Goal: Task Accomplishment & Management: Use online tool/utility

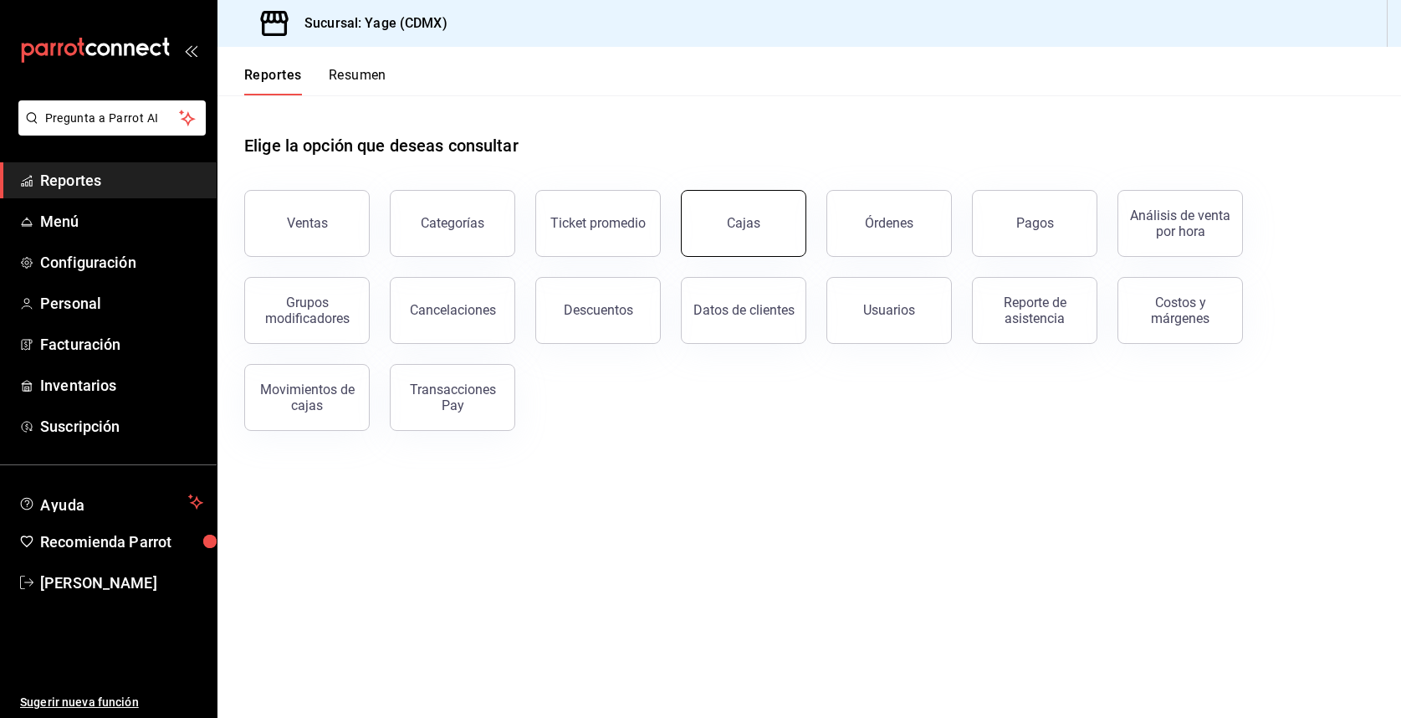
click at [769, 228] on button "Cajas" at bounding box center [743, 223] width 125 height 67
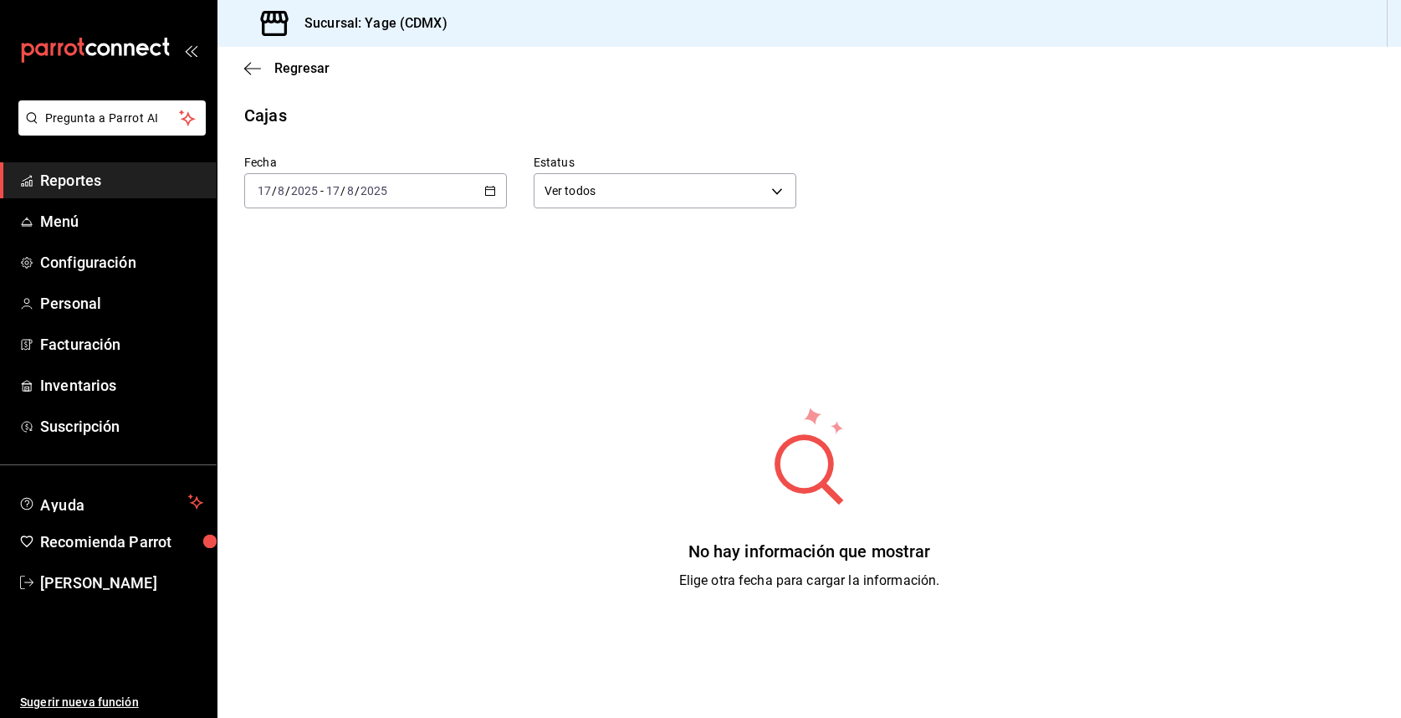
click at [163, 186] on span "Reportes" at bounding box center [121, 180] width 163 height 23
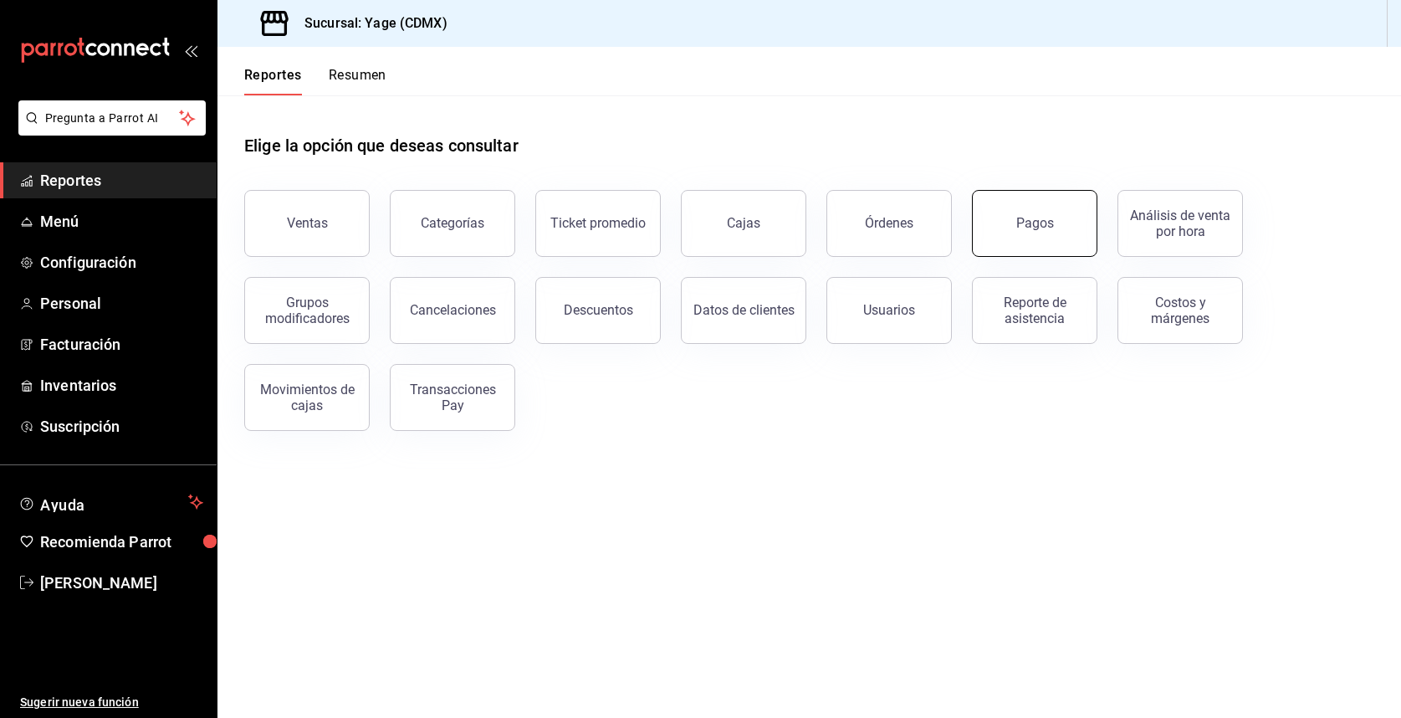
click at [1024, 233] on button "Pagos" at bounding box center [1034, 223] width 125 height 67
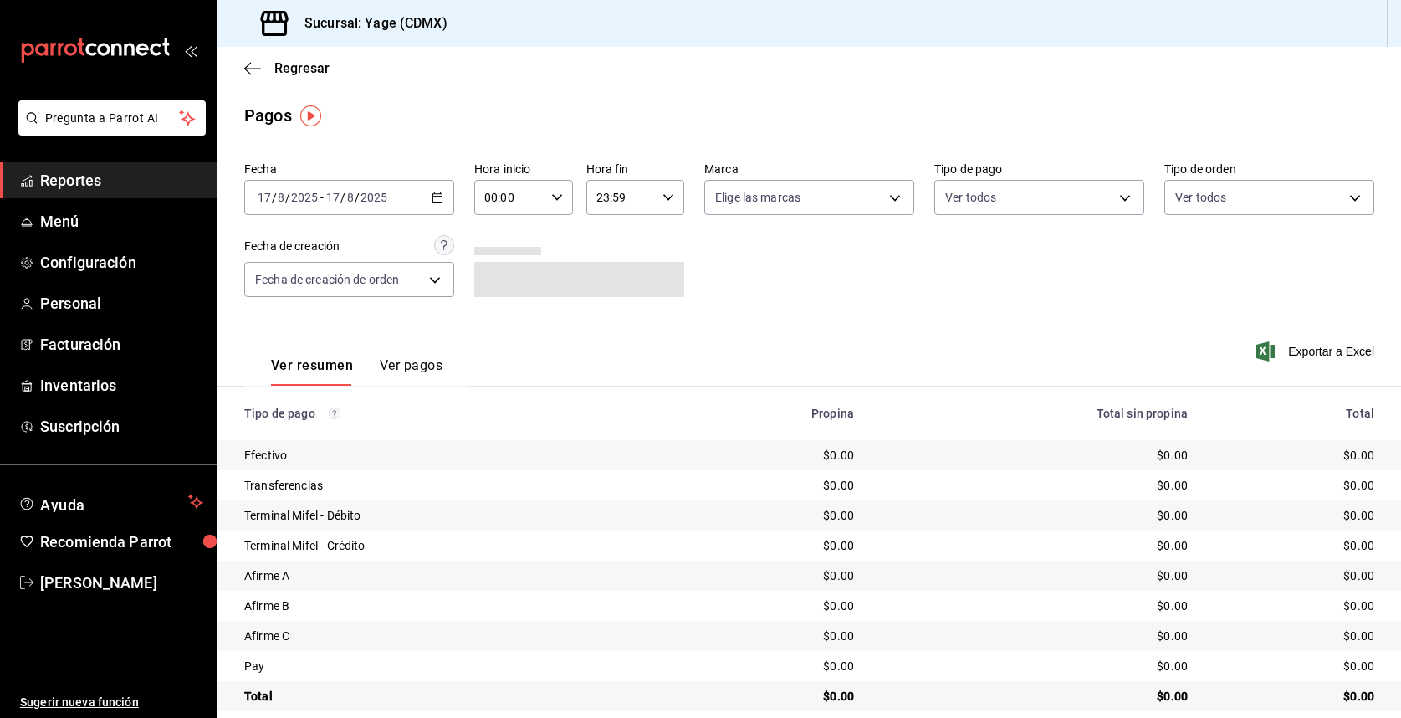
click at [446, 194] on div "[DATE] [DATE] - [DATE] [DATE]" at bounding box center [349, 197] width 210 height 35
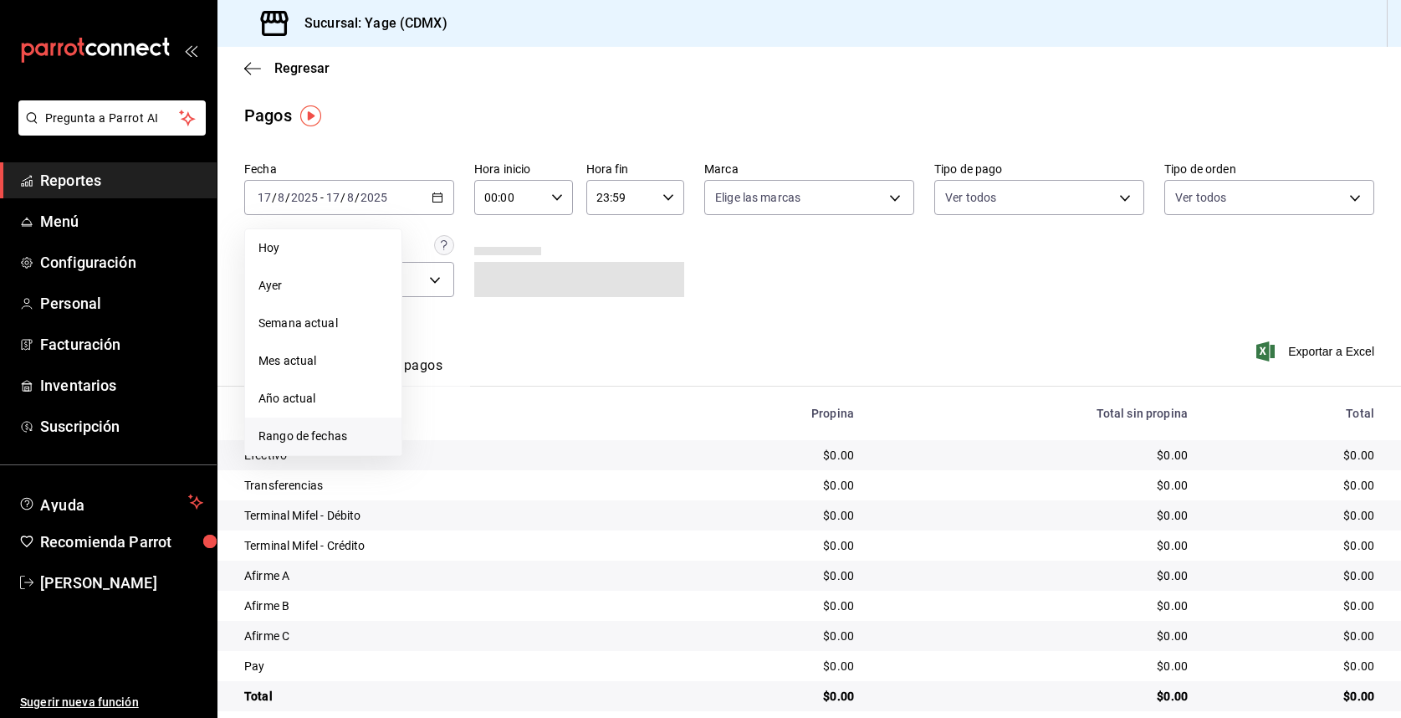
click at [361, 438] on span "Rango de fechas" at bounding box center [323, 436] width 130 height 18
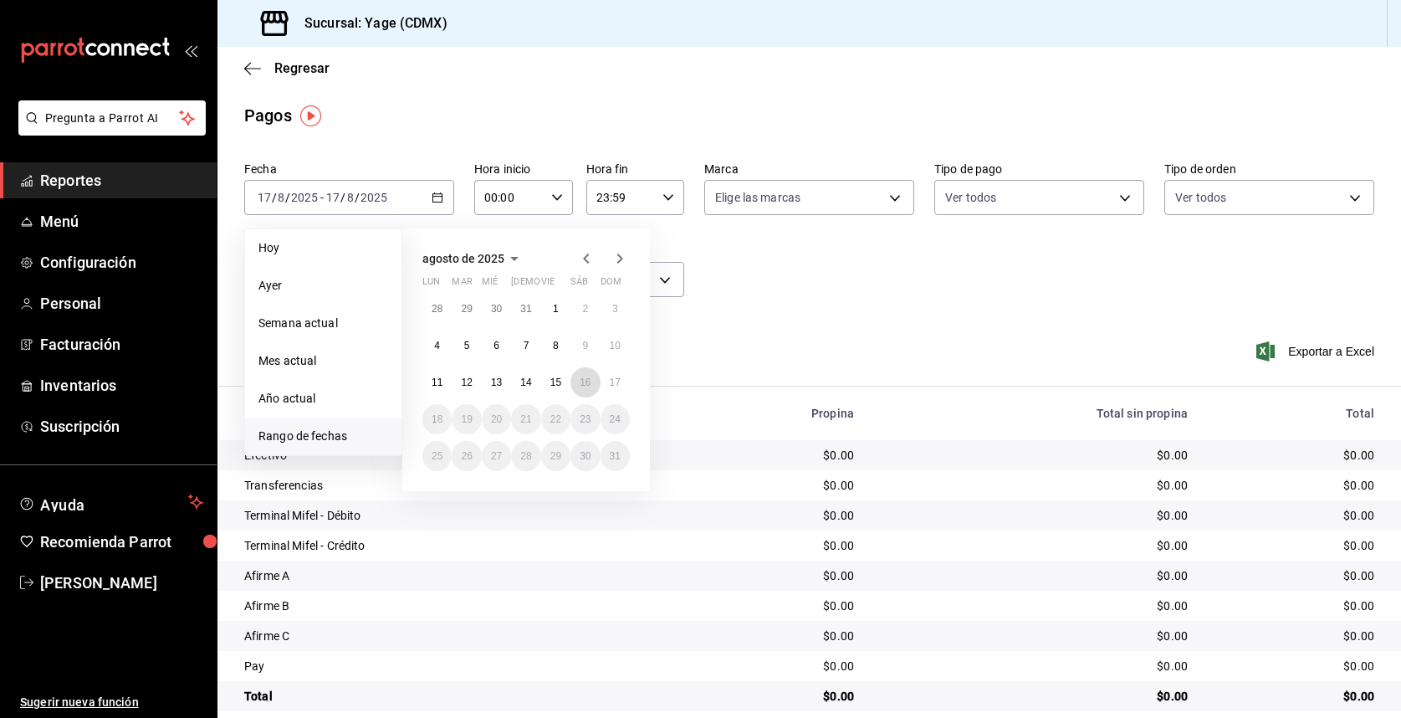
click at [595, 386] on button "16" at bounding box center [584, 382] width 29 height 30
click at [621, 381] on button "17" at bounding box center [614, 382] width 29 height 30
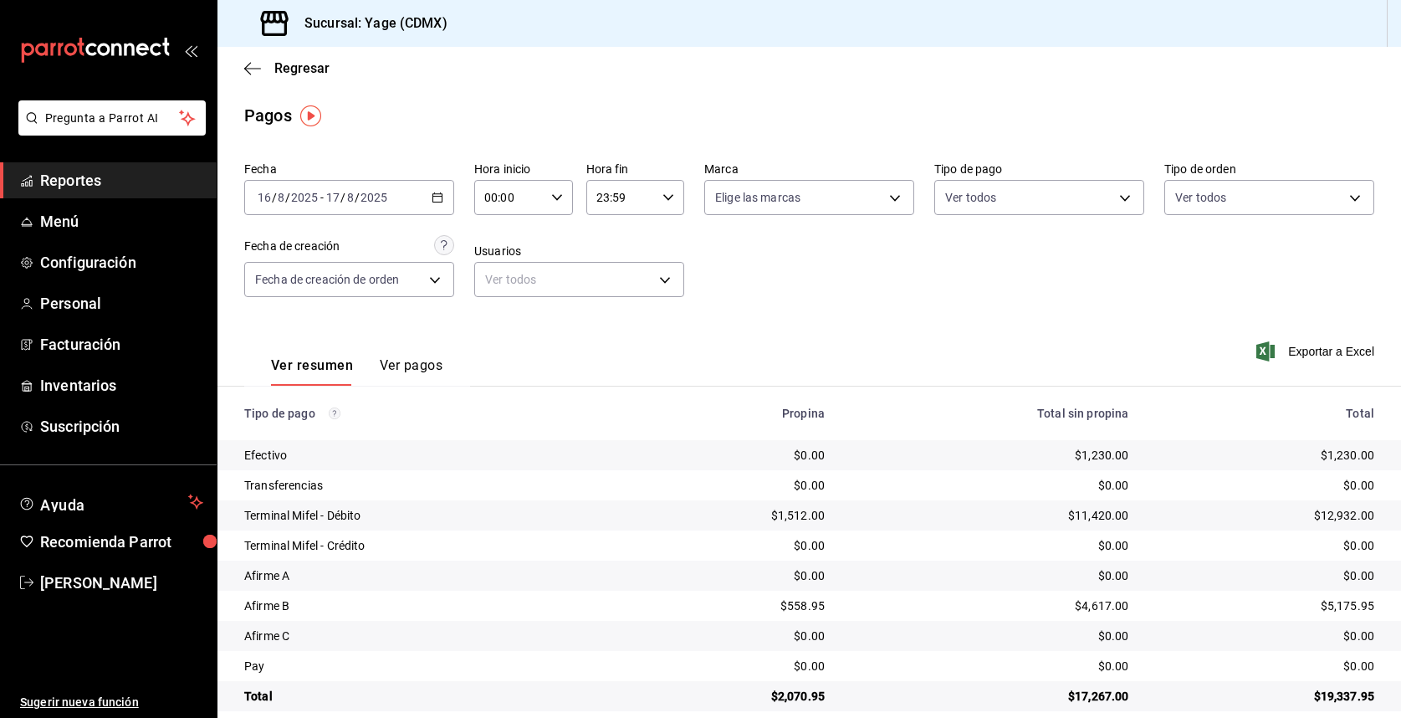
scroll to position [20, 0]
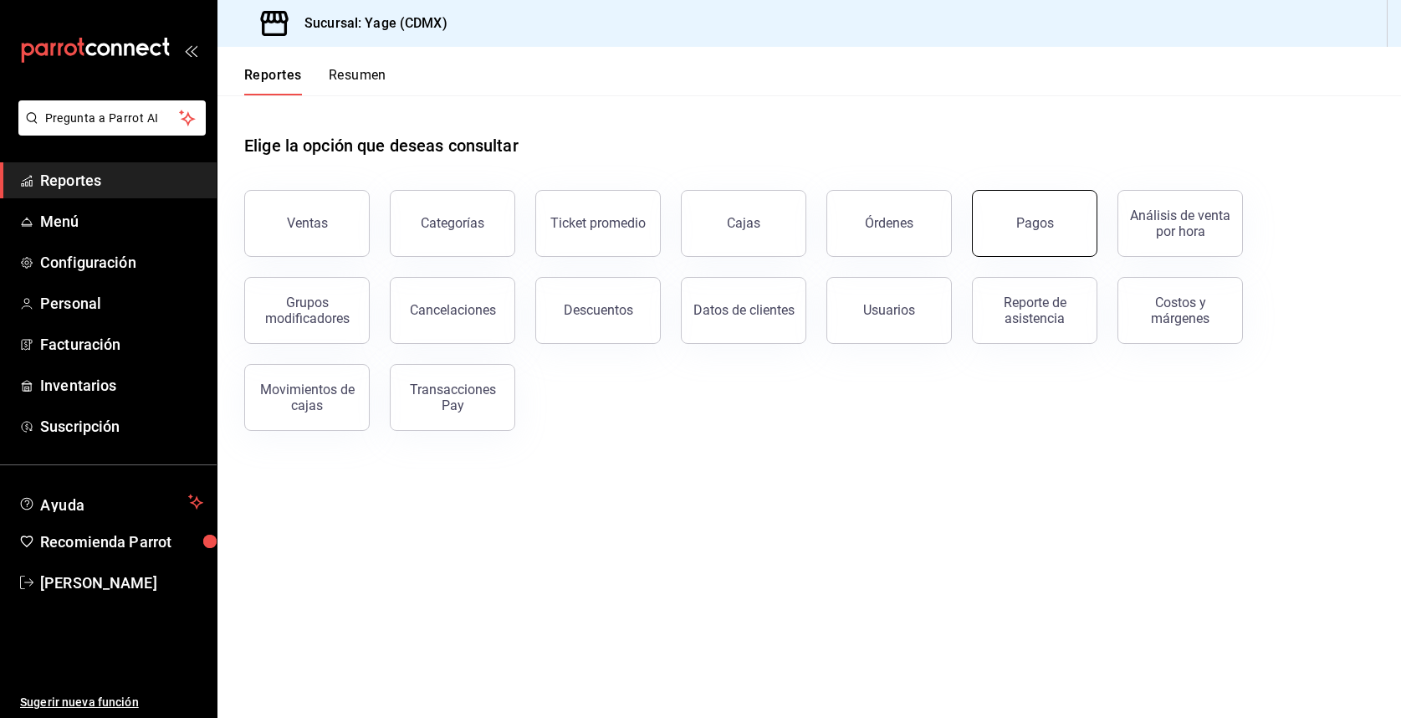
click at [1022, 238] on button "Pagos" at bounding box center [1034, 223] width 125 height 67
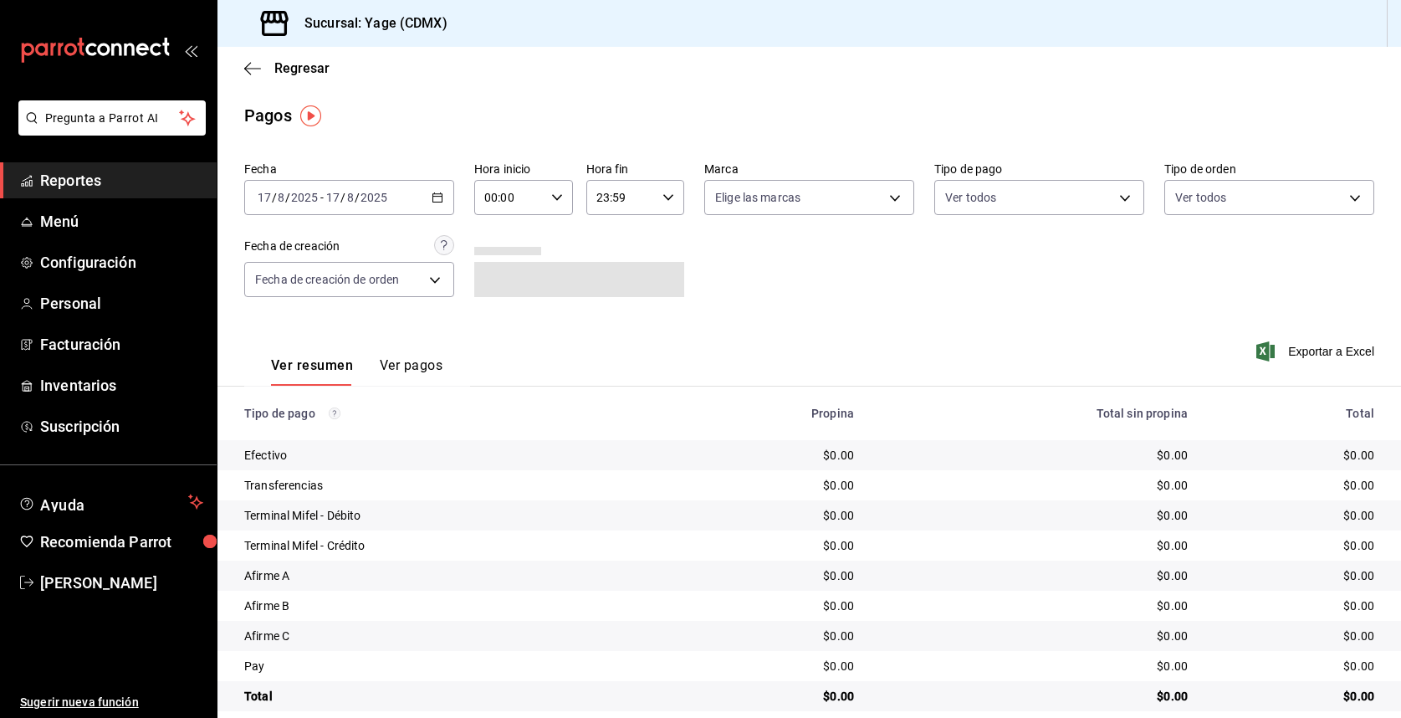
click at [442, 191] on div "[DATE] [DATE] - [DATE] [DATE]" at bounding box center [349, 197] width 210 height 35
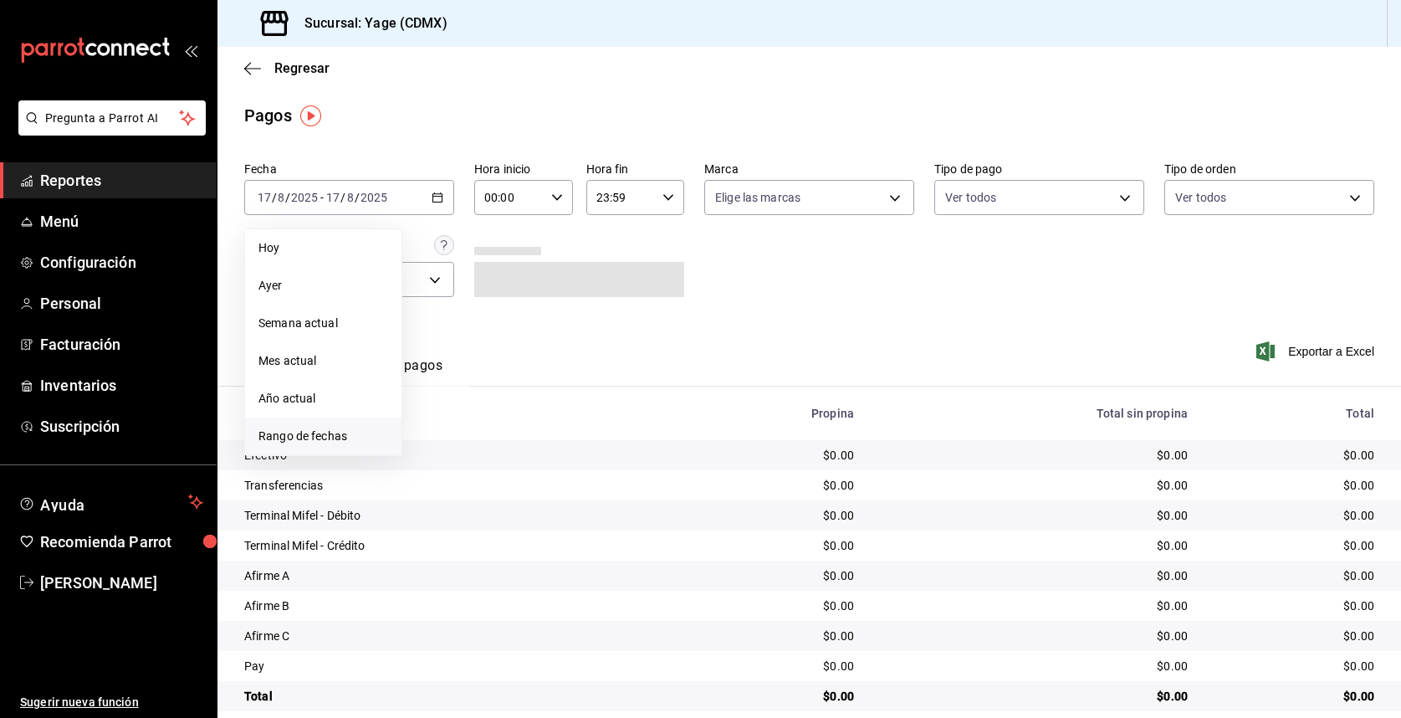
click at [363, 451] on li "Rango de fechas" at bounding box center [323, 436] width 156 height 38
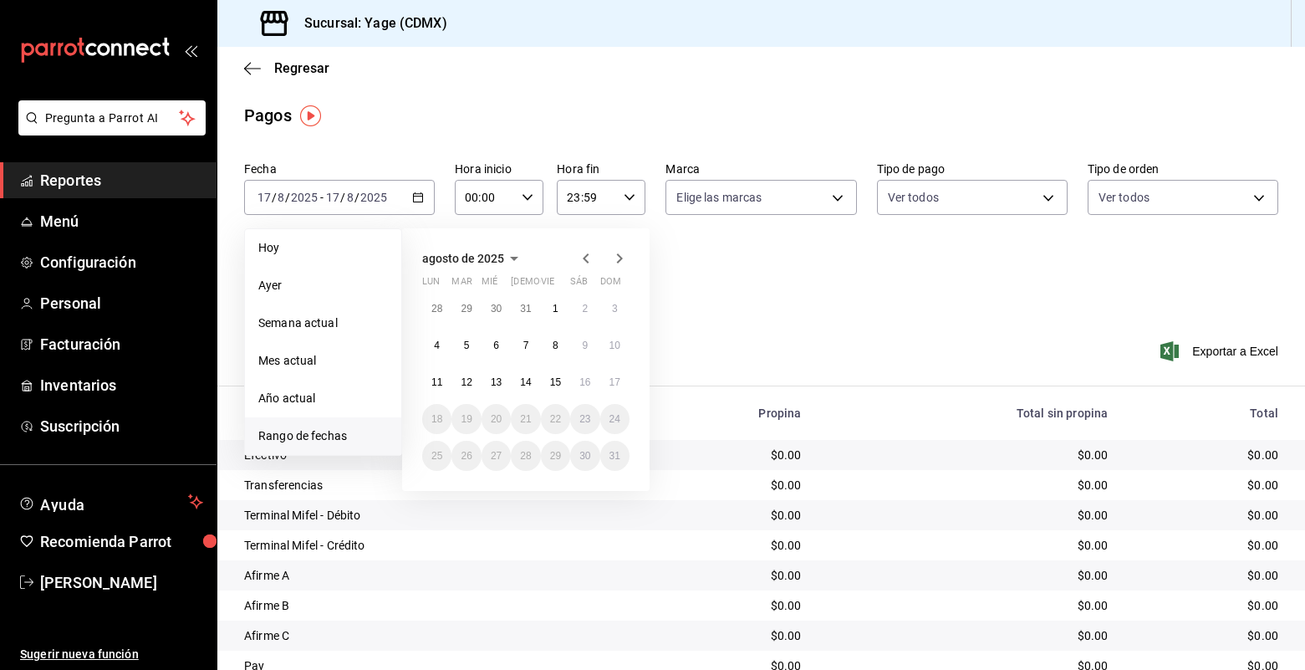
click at [641, 82] on div "Regresar" at bounding box center [761, 68] width 1088 height 43
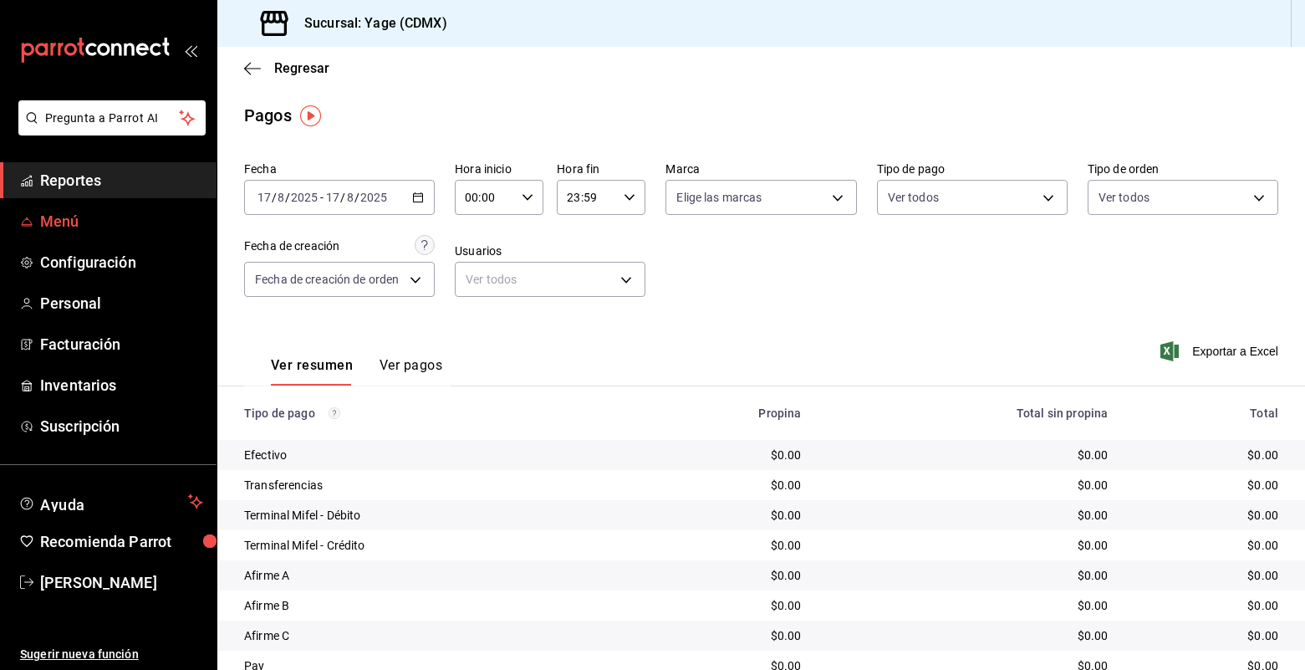
click at [84, 222] on span "Menú" at bounding box center [121, 221] width 163 height 23
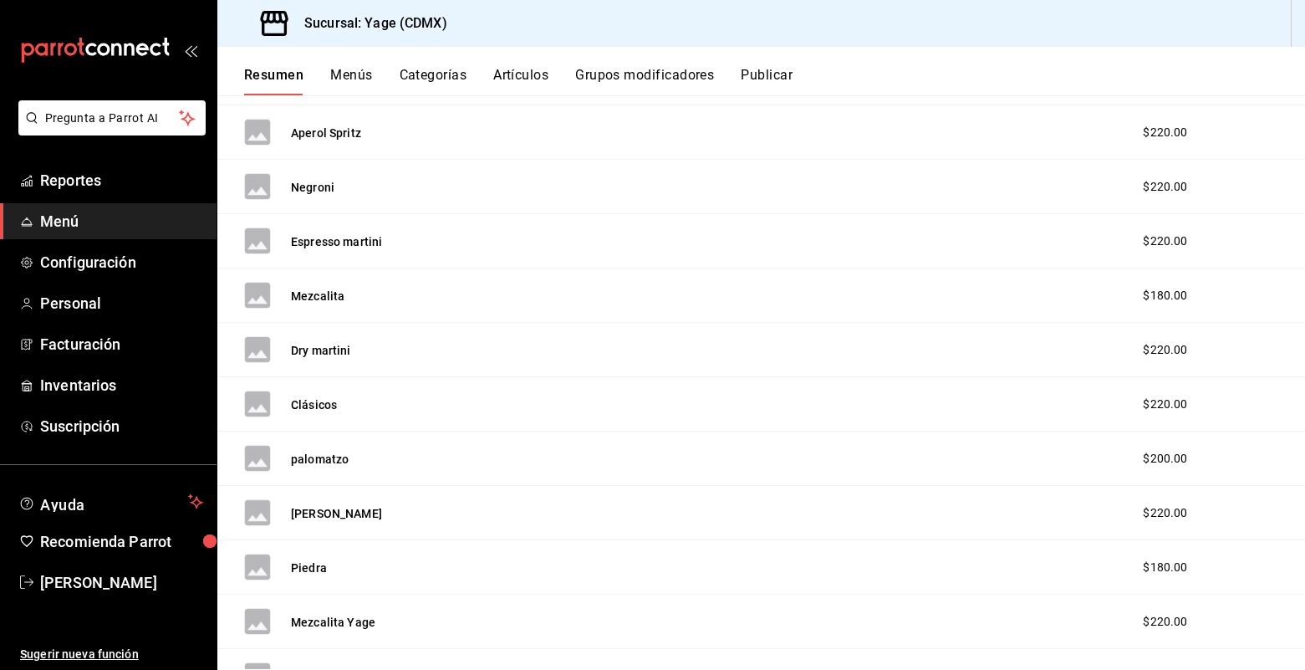
scroll to position [1369, 0]
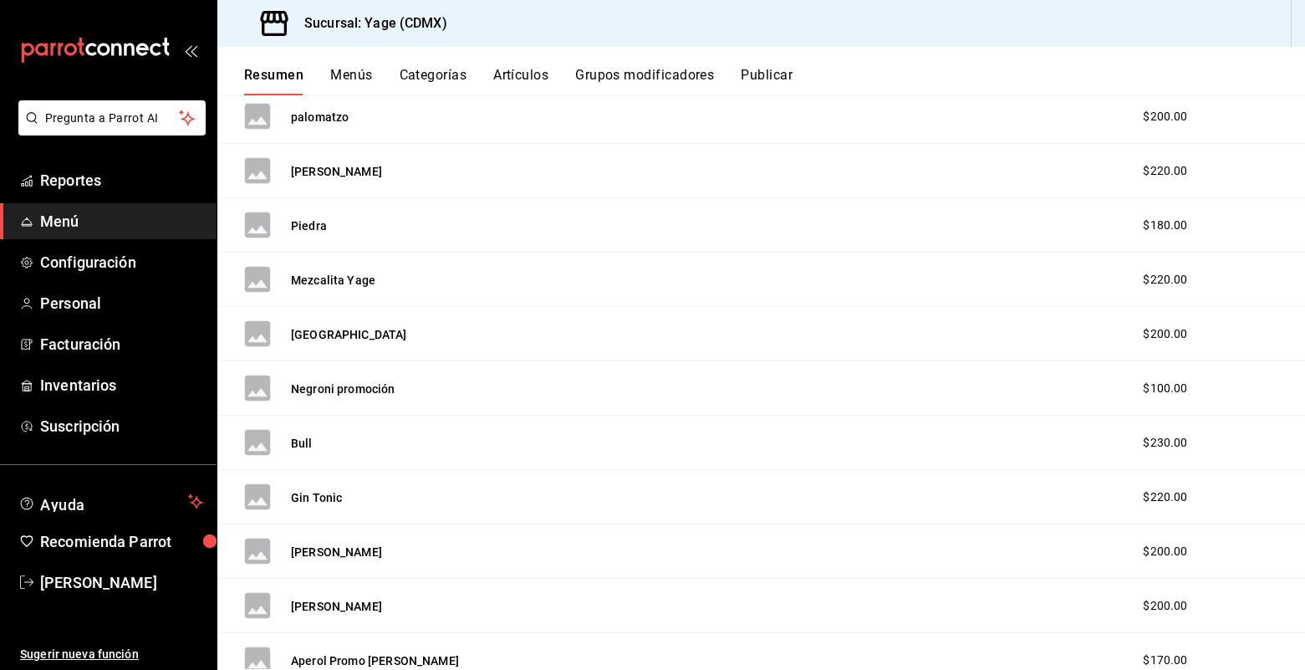
click at [136, 224] on span "Menú" at bounding box center [121, 221] width 163 height 23
click at [132, 179] on span "Reportes" at bounding box center [121, 180] width 163 height 23
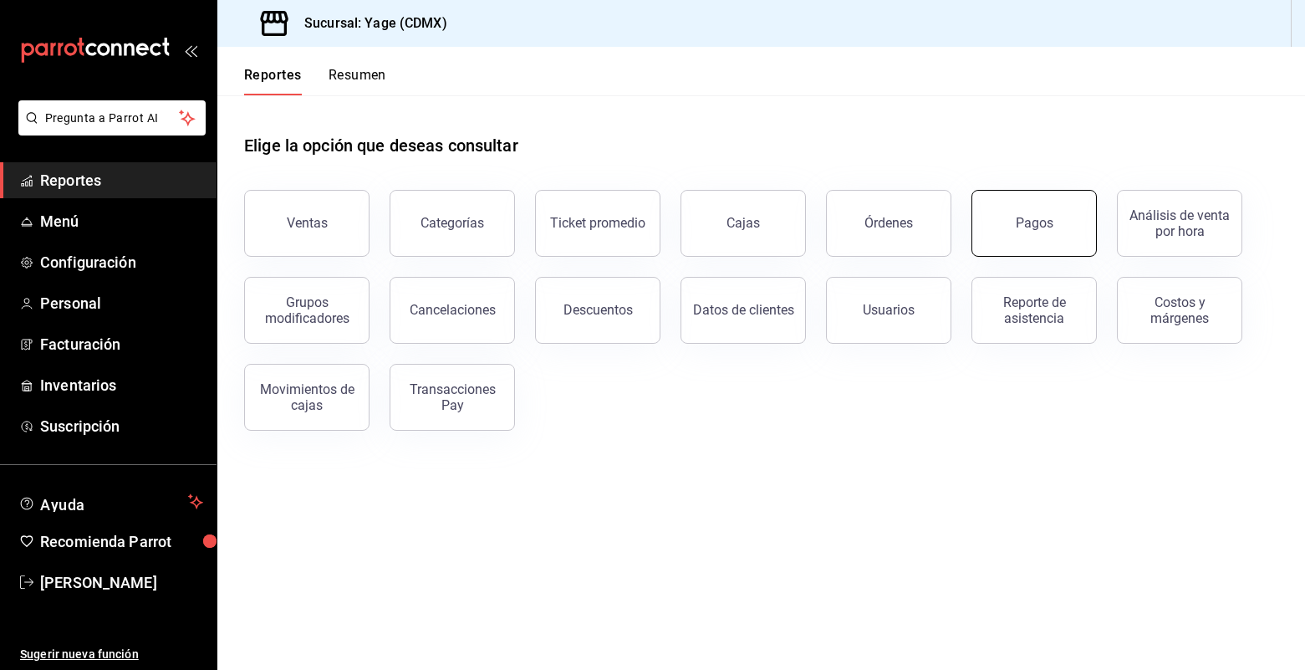
click at [1024, 223] on div "Pagos" at bounding box center [1035, 223] width 38 height 16
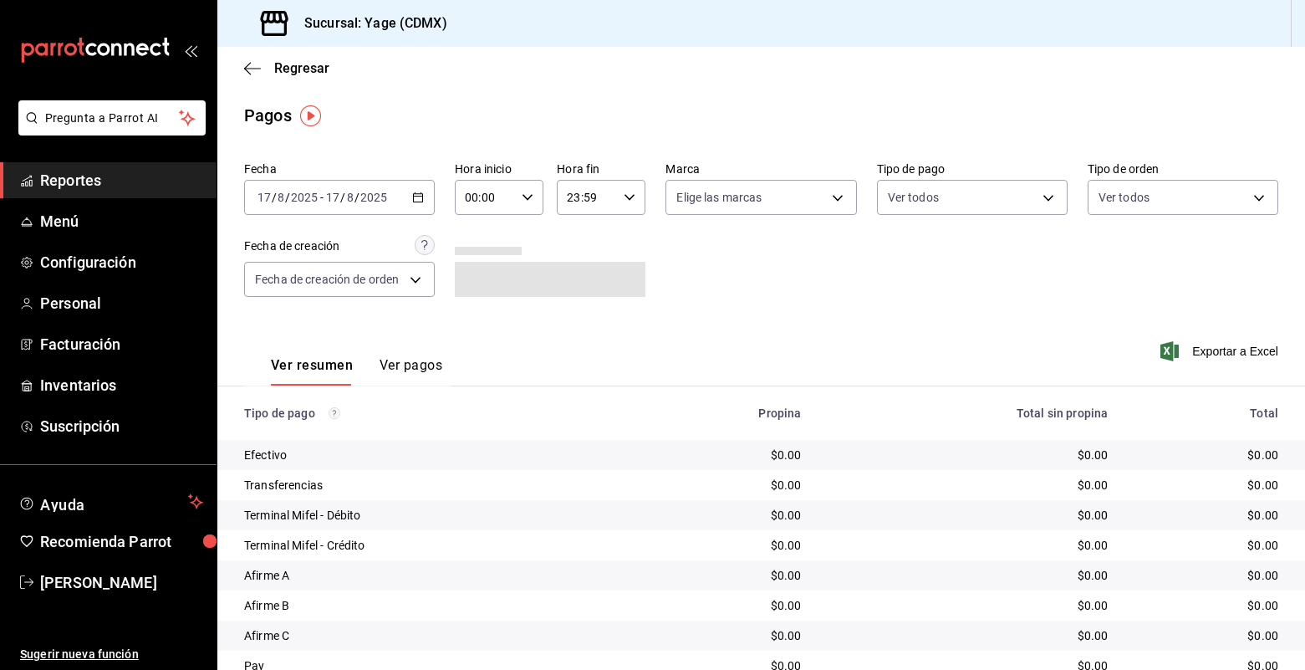
click at [425, 192] on div "[DATE] [DATE] - [DATE] [DATE]" at bounding box center [339, 197] width 191 height 35
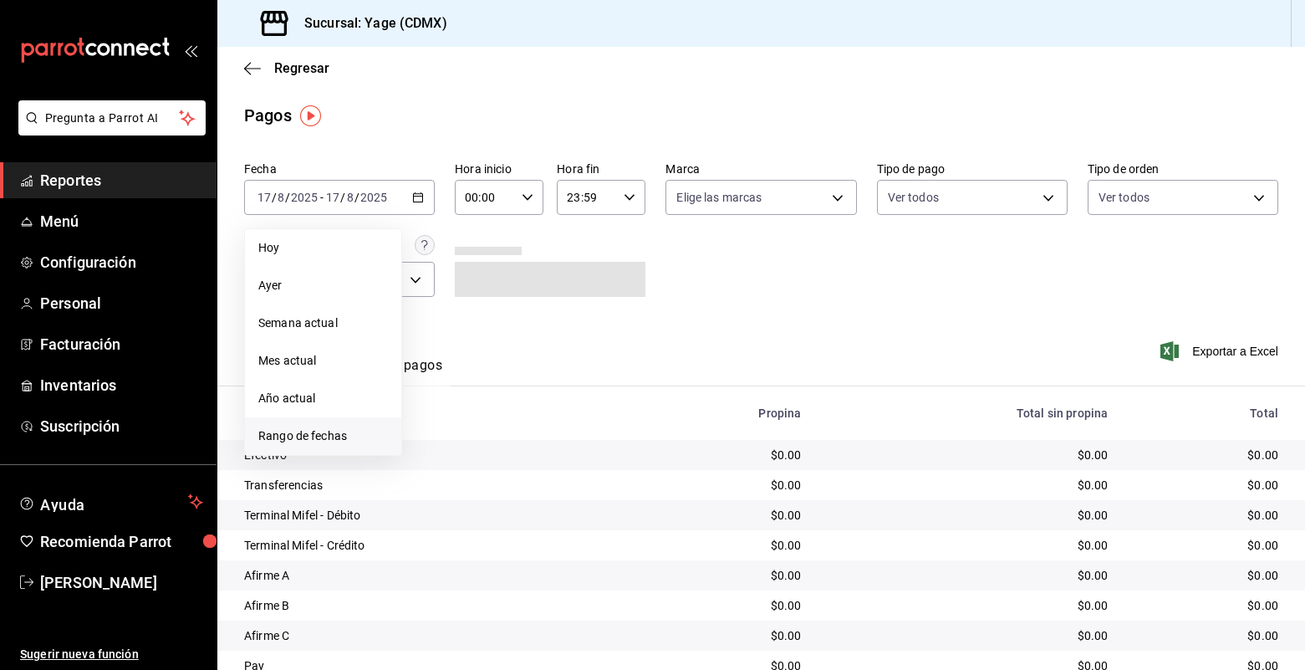
click at [344, 437] on span "Rango de fechas" at bounding box center [323, 436] width 130 height 18
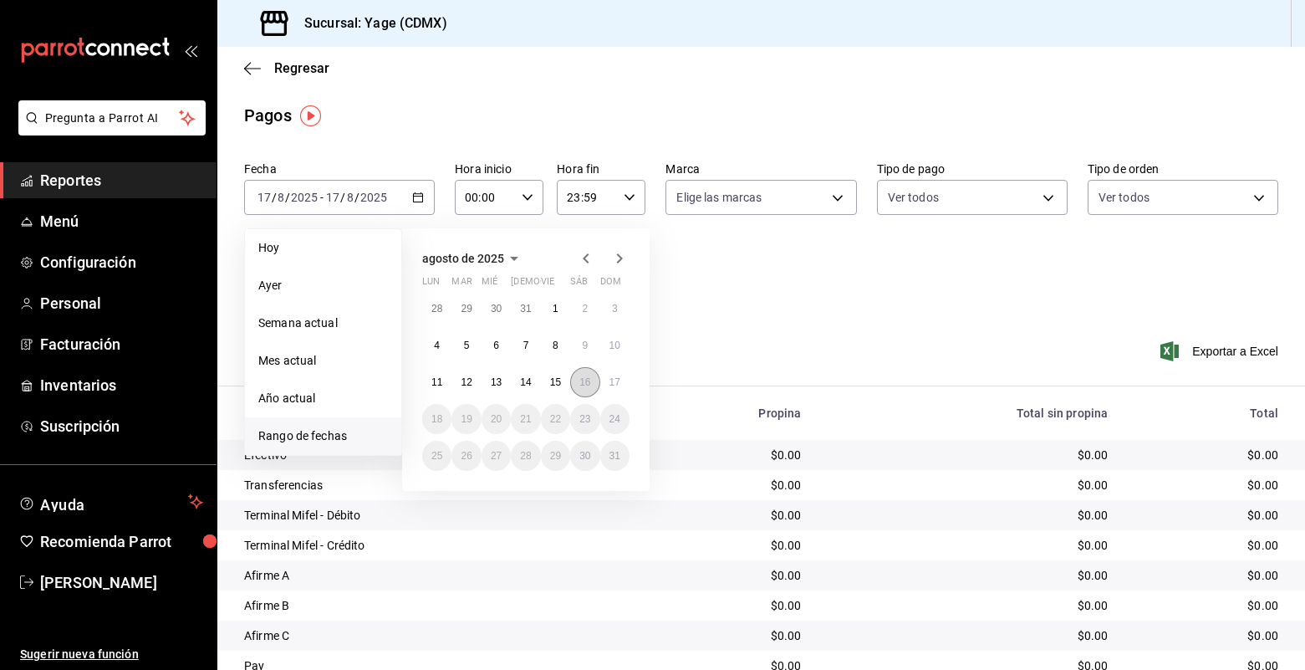
click at [588, 378] on abbr "16" at bounding box center [585, 382] width 11 height 12
click at [586, 381] on abbr "16" at bounding box center [585, 382] width 11 height 12
click at [607, 383] on button "17" at bounding box center [614, 382] width 29 height 30
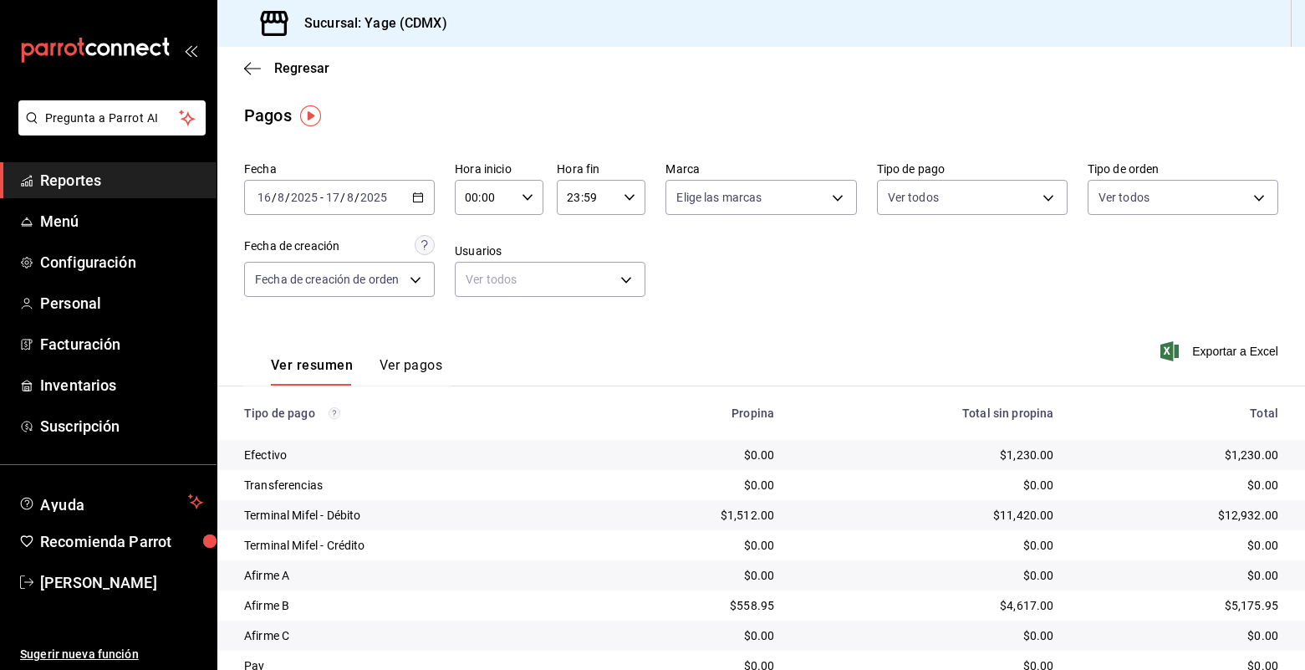
scroll to position [68, 0]
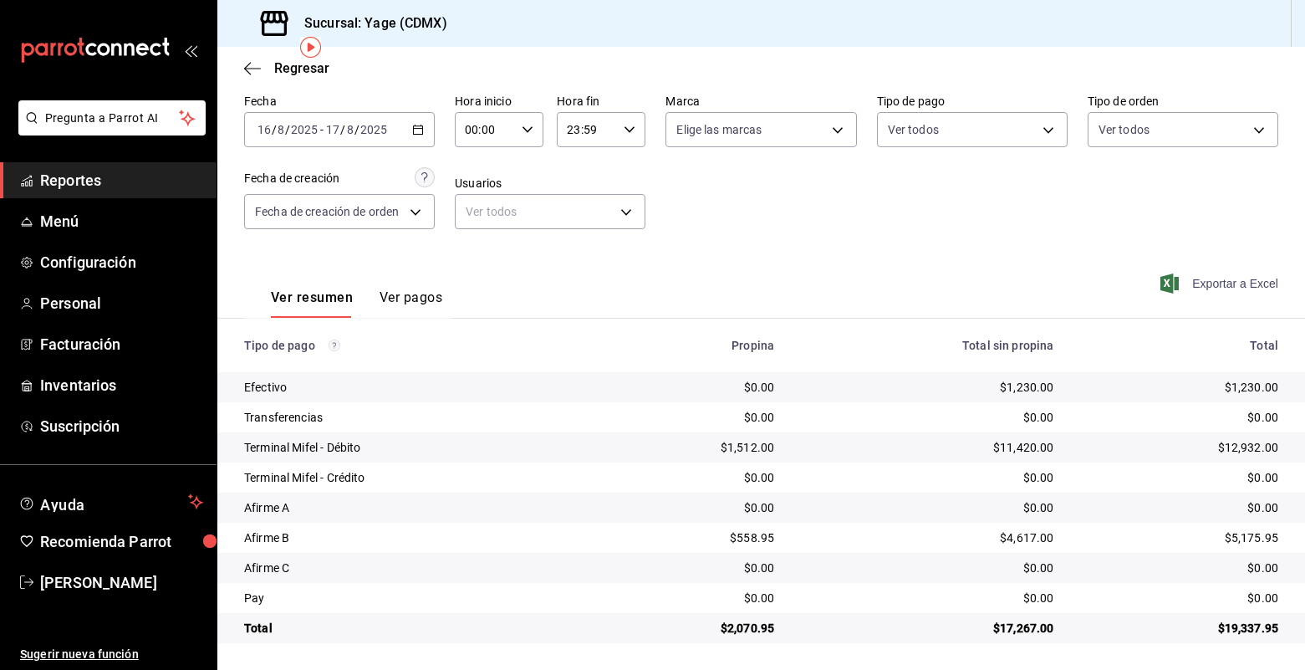
click at [1189, 284] on span "Exportar a Excel" at bounding box center [1221, 283] width 115 height 20
click at [418, 296] on button "Ver pagos" at bounding box center [411, 303] width 63 height 28
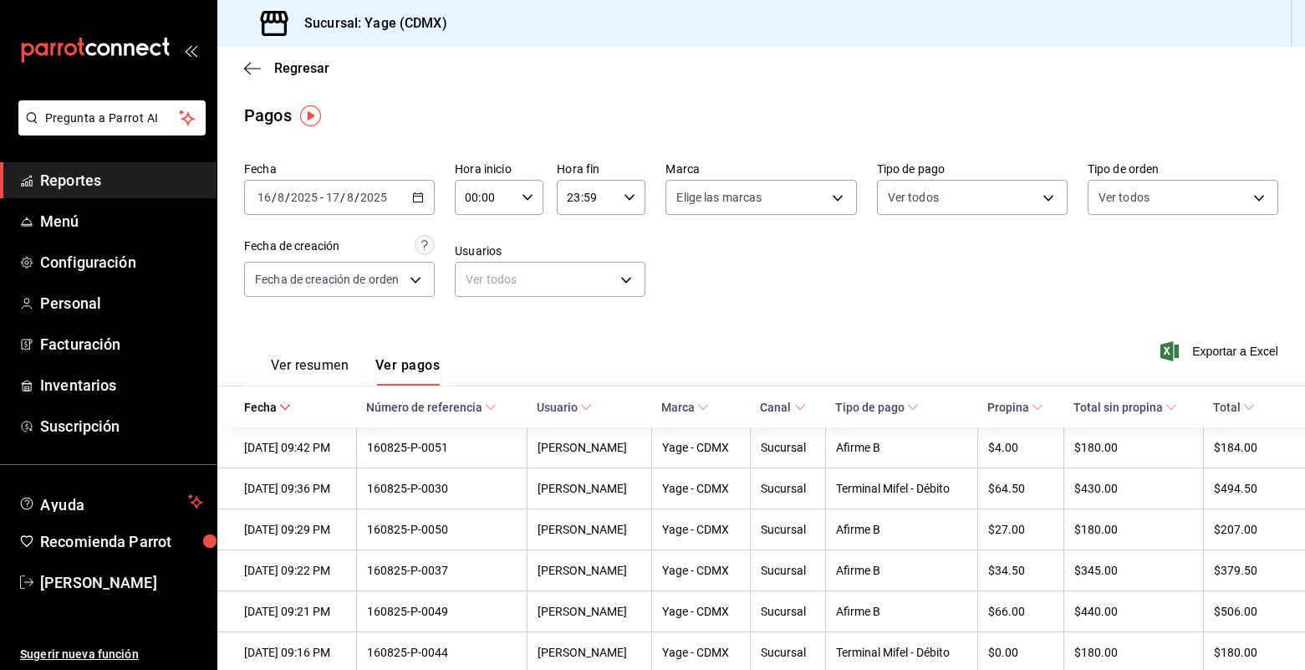
click at [418, 211] on div "[DATE] [DATE] - [DATE] [DATE]" at bounding box center [339, 197] width 191 height 35
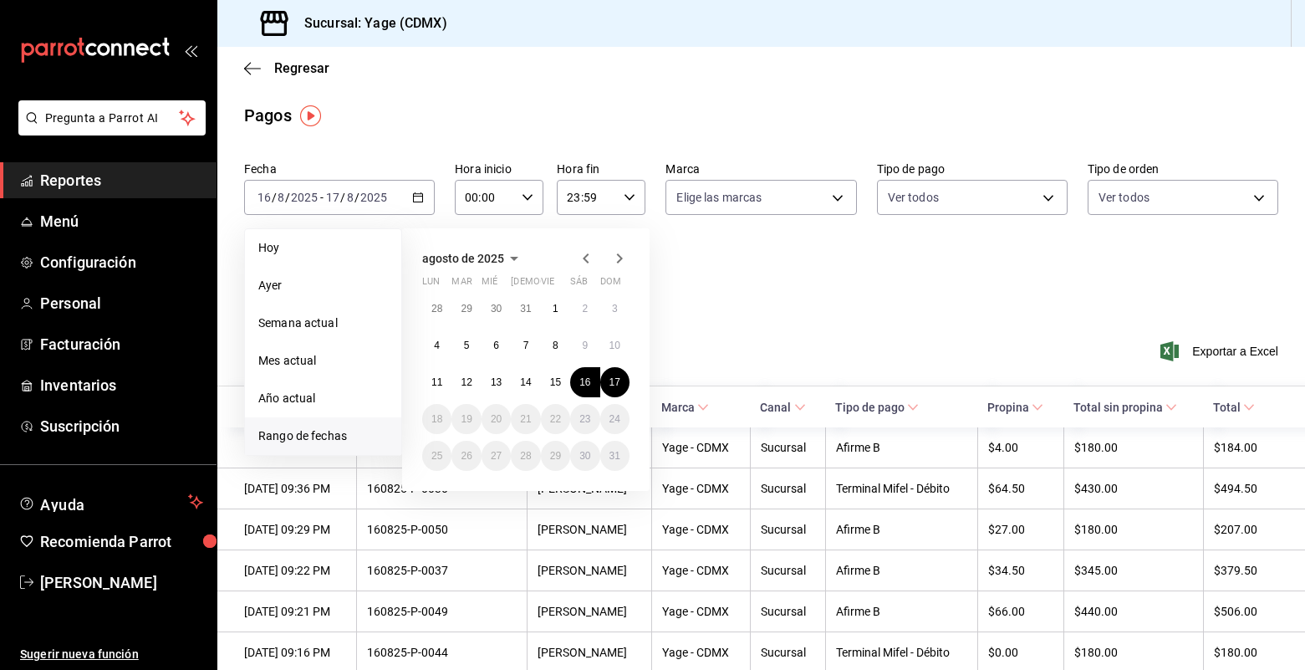
click at [634, 328] on div "agosto de 2025 lun mar [PERSON_NAME] vie sáb dom 28 29 30 31 1 2 3 4 5 6 7 8 9 …" at bounding box center [526, 359] width 248 height 263
click at [620, 378] on abbr "17" at bounding box center [615, 382] width 11 height 12
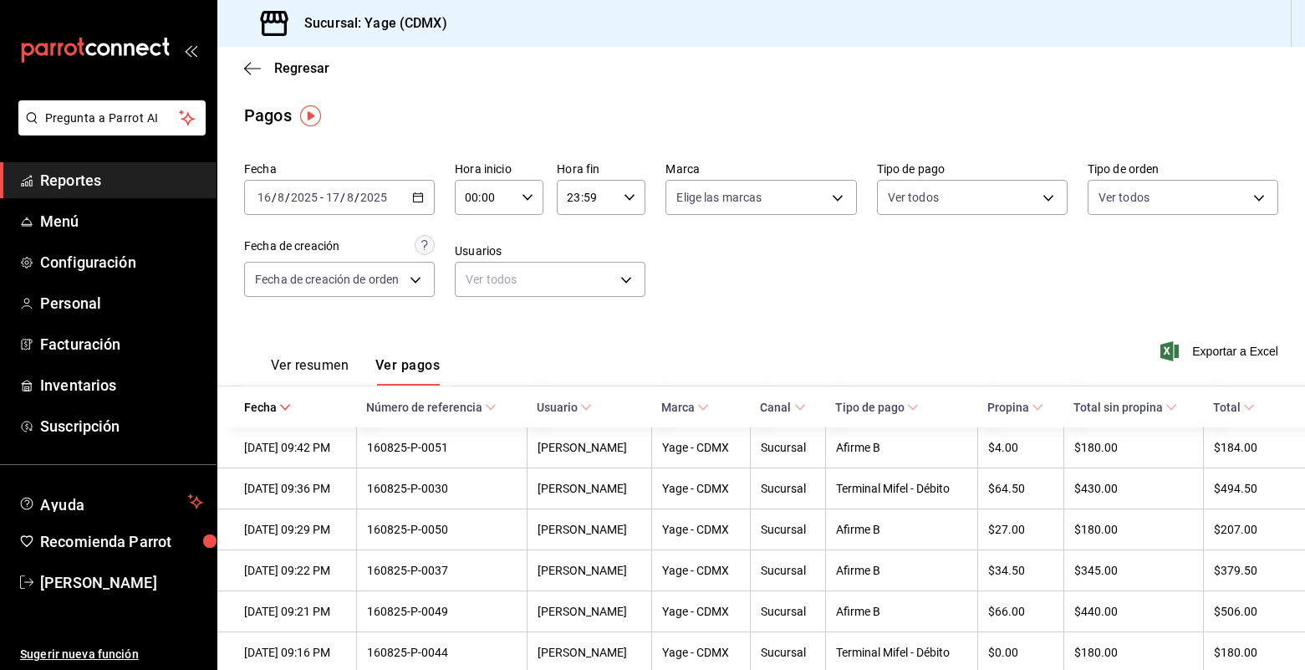
click at [1033, 326] on div "Ver resumen Ver pagos Exportar a Excel" at bounding box center [761, 361] width 1088 height 89
click at [415, 199] on icon "button" at bounding box center [418, 198] width 12 height 12
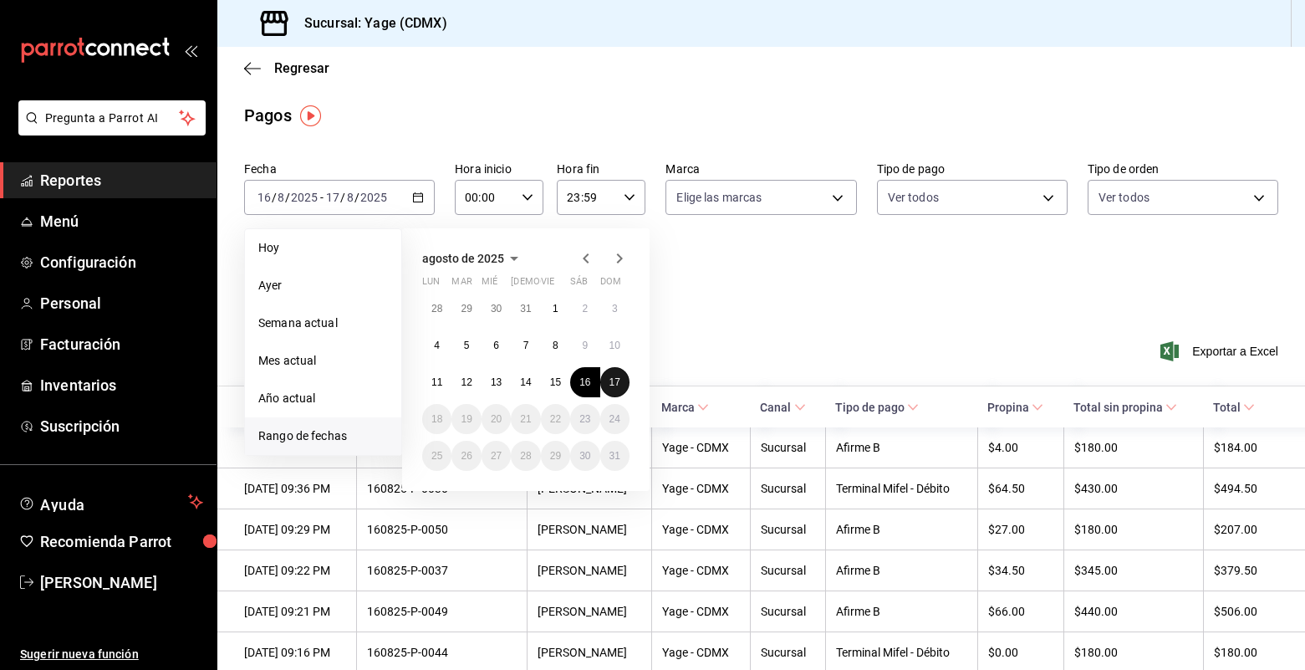
click at [616, 388] on button "17" at bounding box center [614, 382] width 29 height 30
click at [620, 388] on button "17" at bounding box center [614, 382] width 29 height 30
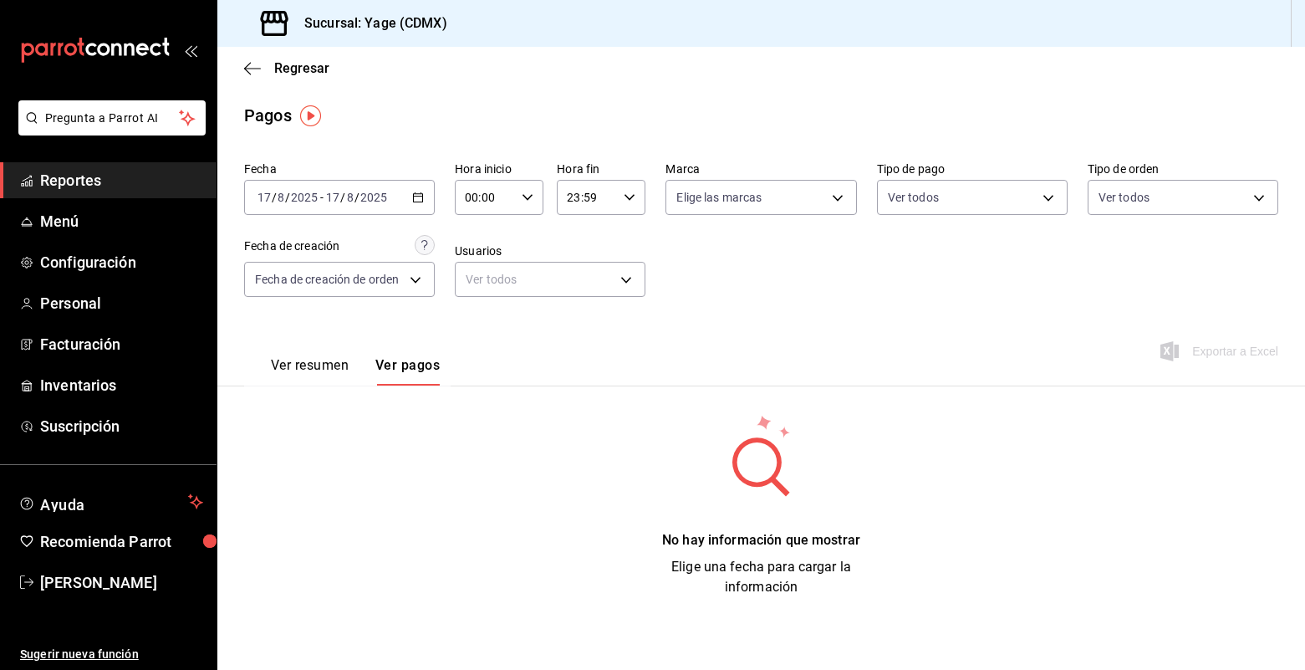
click at [635, 200] on icon "button" at bounding box center [630, 198] width 12 height 12
click at [585, 260] on span "01" at bounding box center [579, 254] width 18 height 13
click at [580, 307] on button "07" at bounding box center [579, 314] width 38 height 33
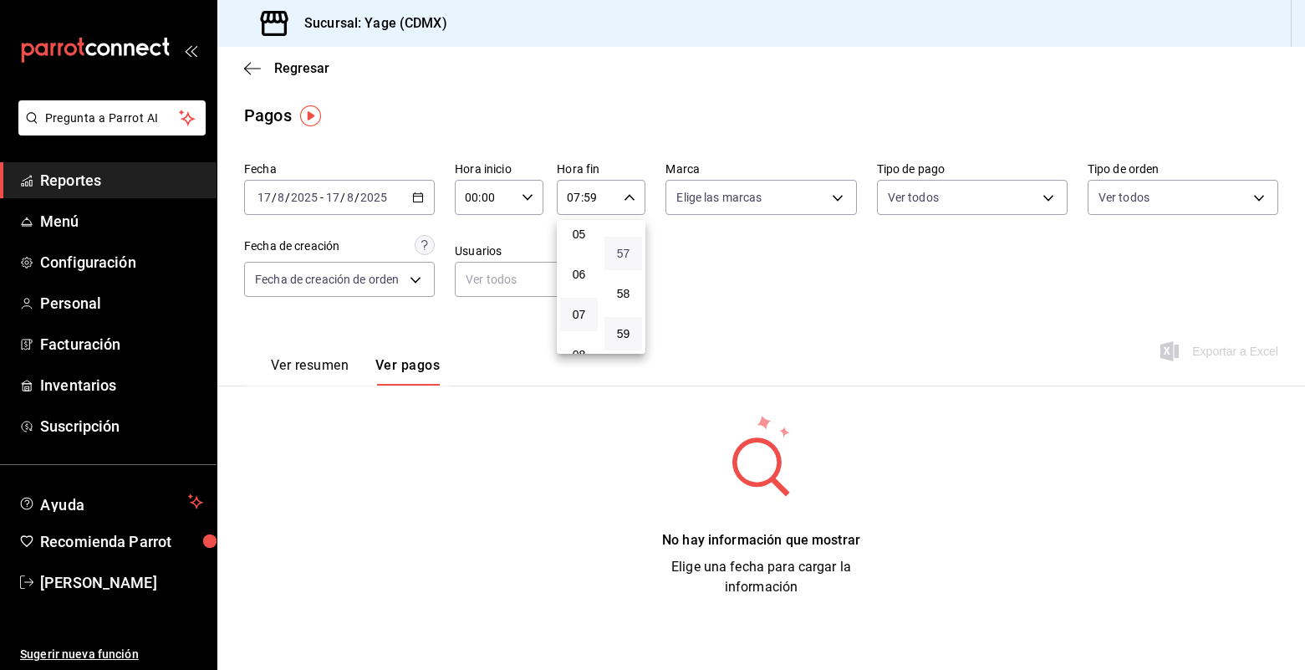
click at [620, 253] on span "57" at bounding box center [624, 253] width 18 height 13
click at [745, 281] on div at bounding box center [652, 335] width 1305 height 670
click at [635, 202] on icon "button" at bounding box center [630, 198] width 12 height 12
click at [409, 279] on div at bounding box center [652, 335] width 1305 height 670
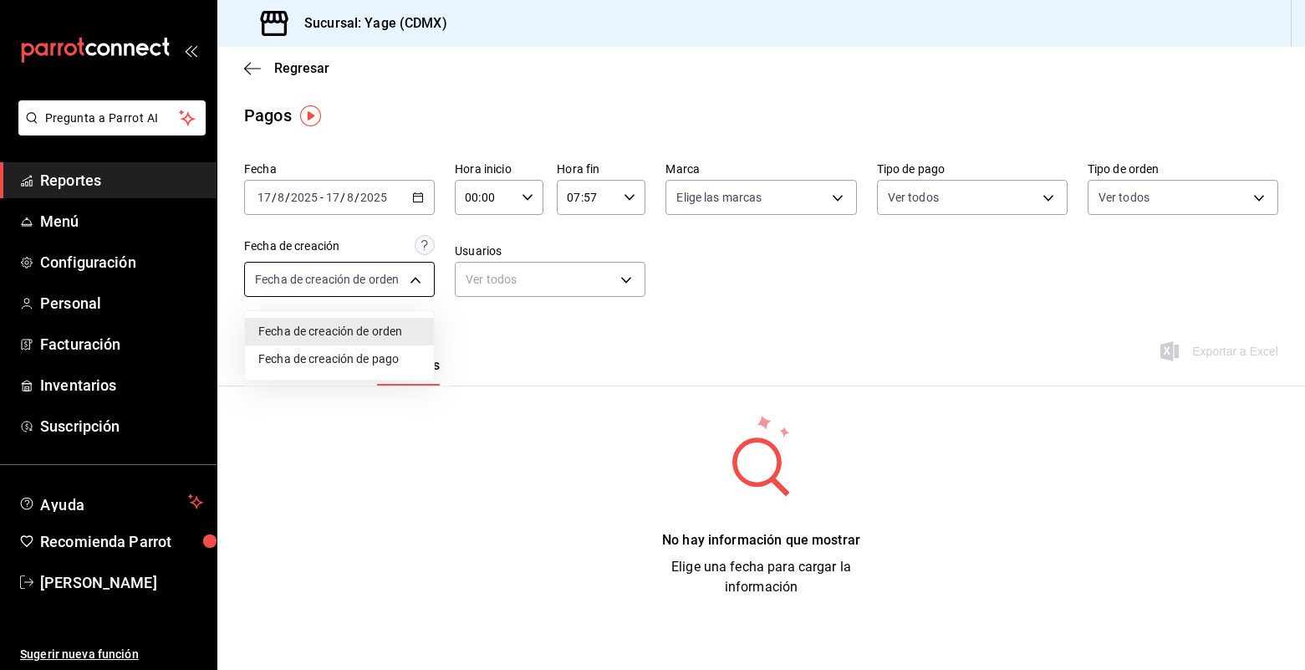
click at [416, 281] on body "Pregunta a Parrot AI Reportes Menú Configuración Personal Facturación Inventari…" at bounding box center [652, 335] width 1305 height 670
click at [416, 281] on div at bounding box center [652, 335] width 1305 height 670
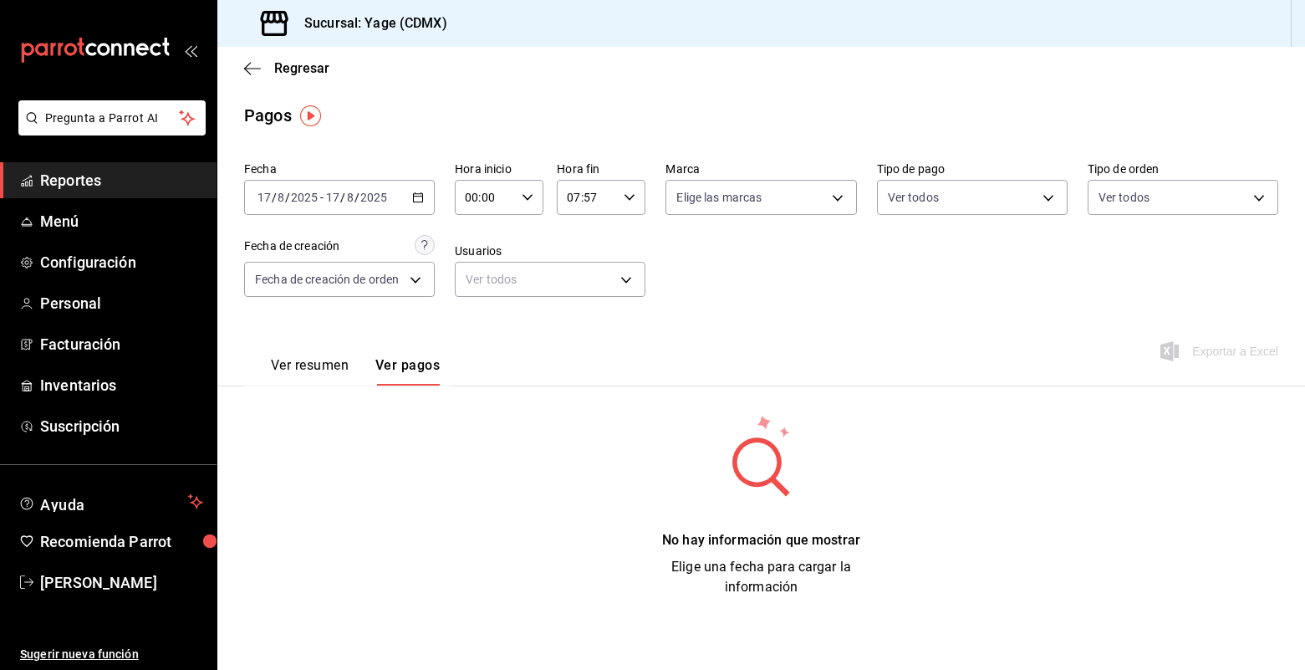
click at [635, 197] on icon "button" at bounding box center [630, 198] width 12 height 12
click at [591, 289] on button "01" at bounding box center [579, 279] width 38 height 33
click at [626, 286] on span "18" at bounding box center [624, 290] width 18 height 13
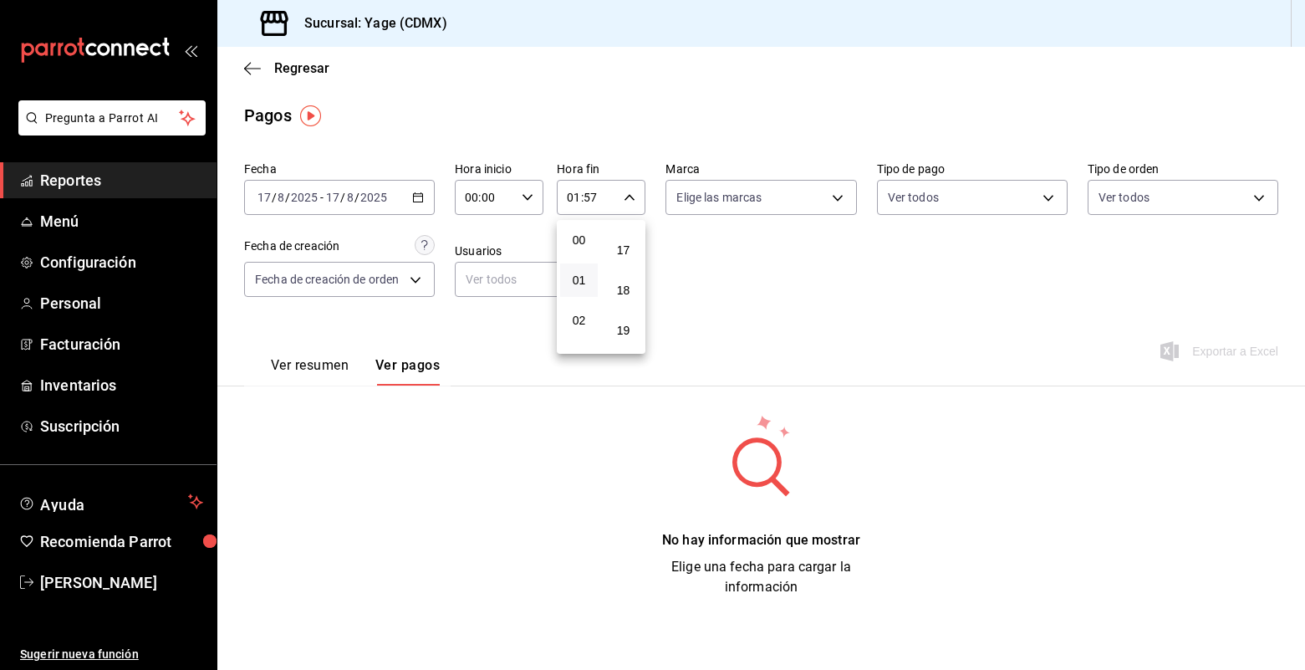
type input "01:18"
click at [781, 289] on div at bounding box center [652, 335] width 1305 height 670
click at [431, 192] on div "[DATE] [DATE] - [DATE] [DATE]" at bounding box center [339, 197] width 191 height 35
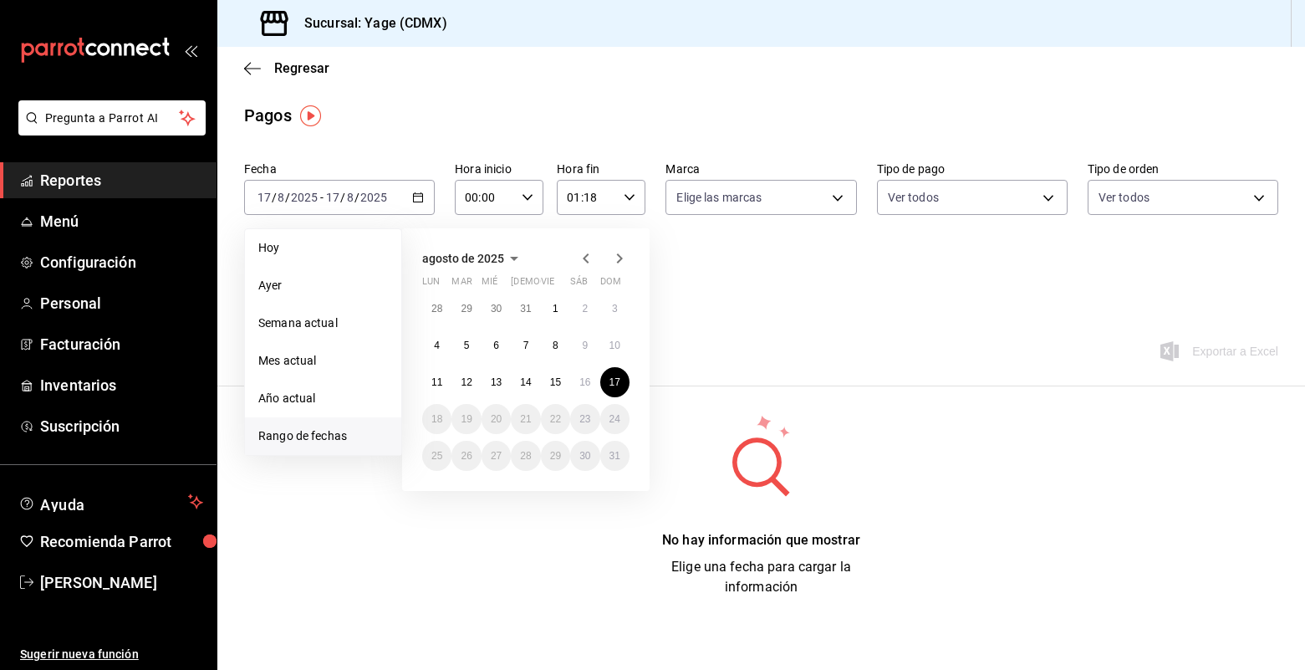
click at [856, 317] on div "Ver resumen Ver pagos Exportar a Excel" at bounding box center [761, 361] width 1088 height 89
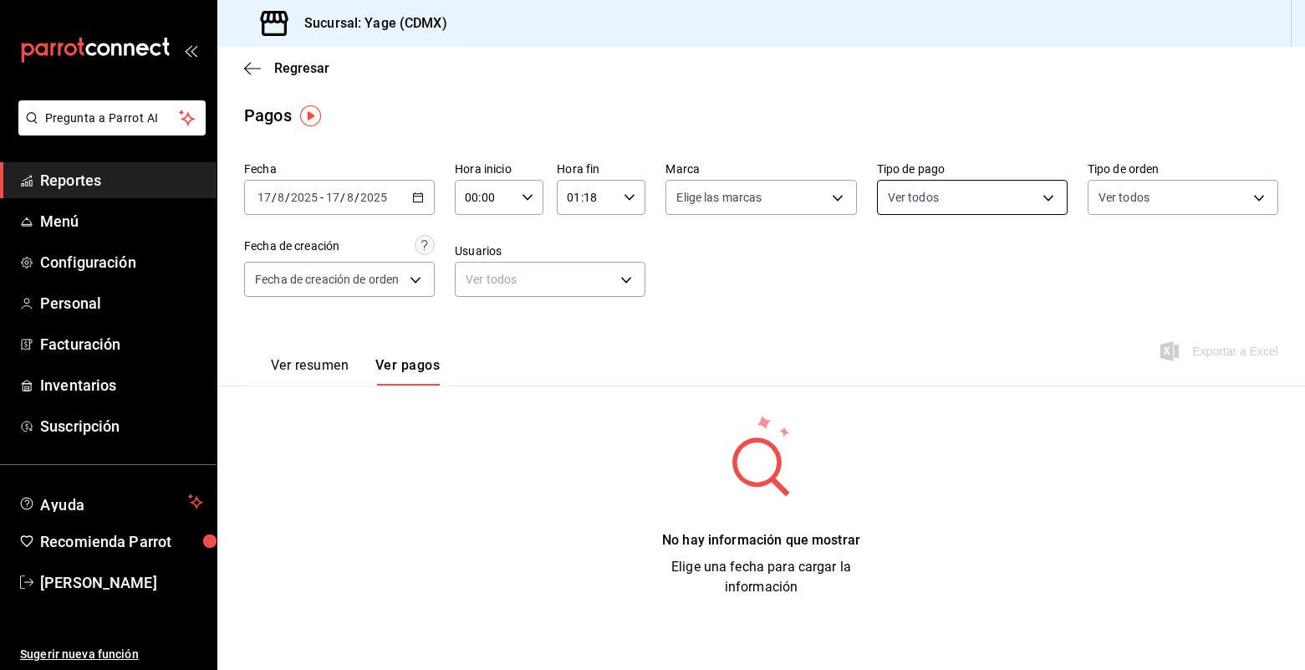
click at [981, 192] on body "Pregunta a Parrot AI Reportes Menú Configuración Personal Facturación Inventari…" at bounding box center [652, 335] width 1305 height 670
click at [981, 192] on div at bounding box center [652, 335] width 1305 height 670
click at [153, 180] on span "Reportes" at bounding box center [121, 180] width 163 height 23
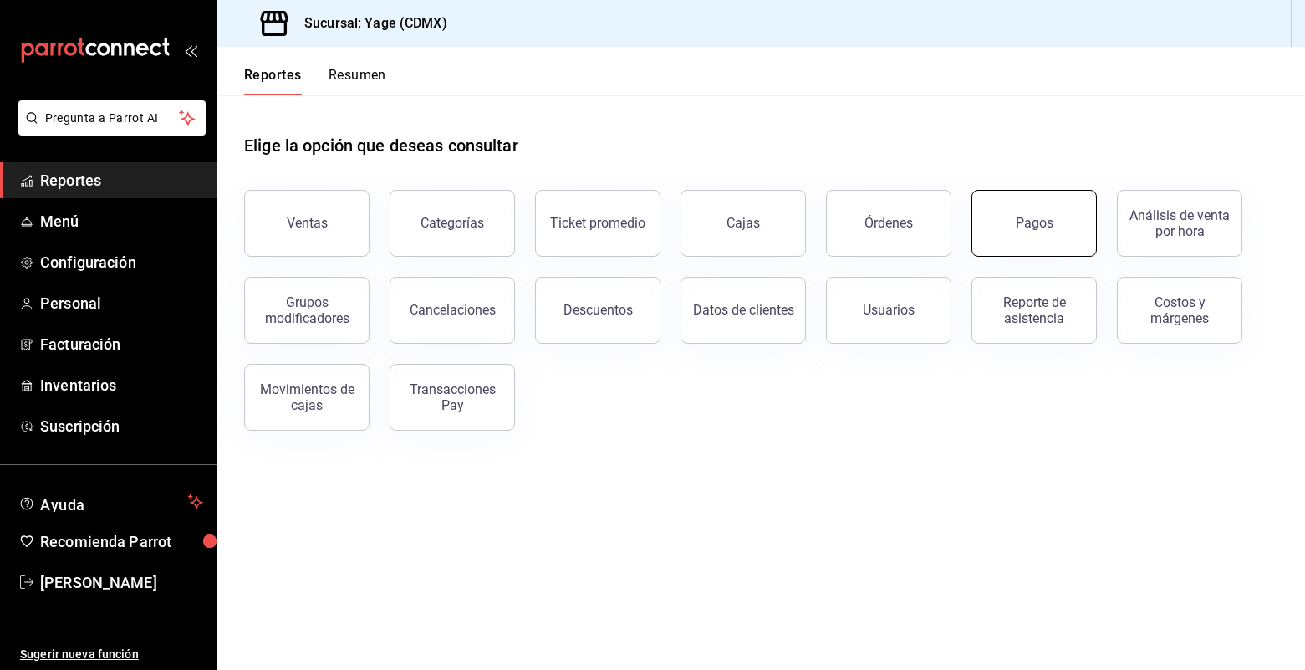
click at [995, 227] on button "Pagos" at bounding box center [1034, 223] width 125 height 67
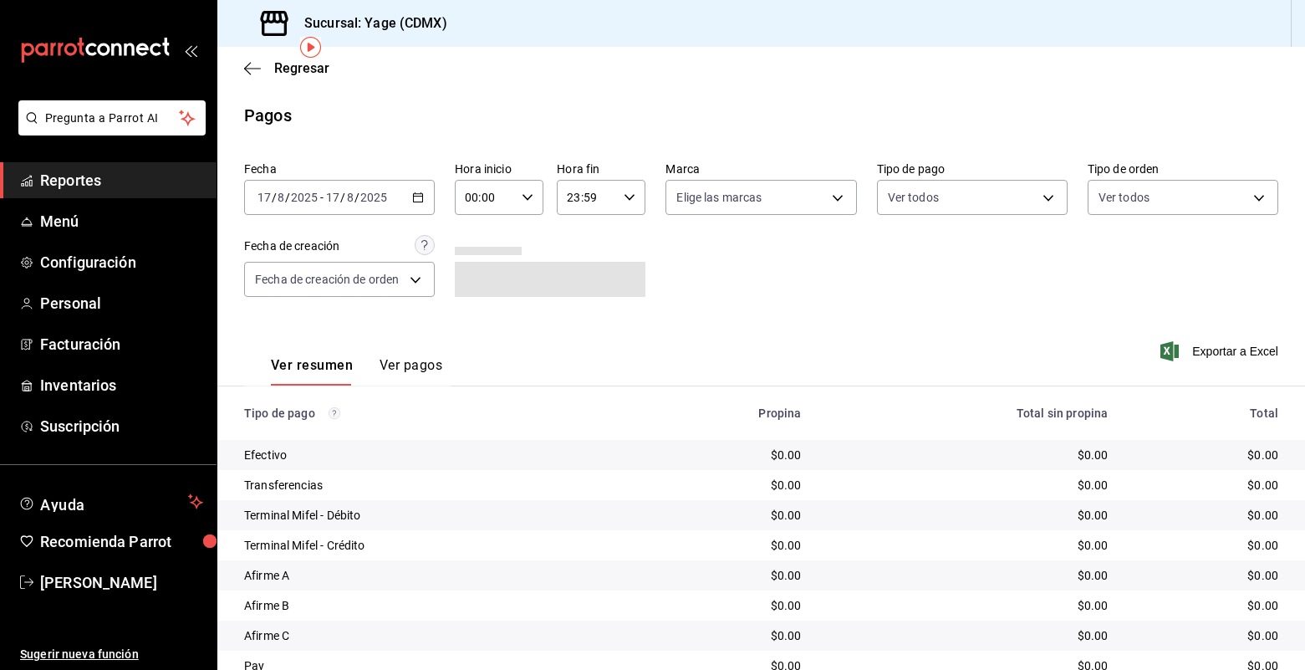
scroll to position [68, 0]
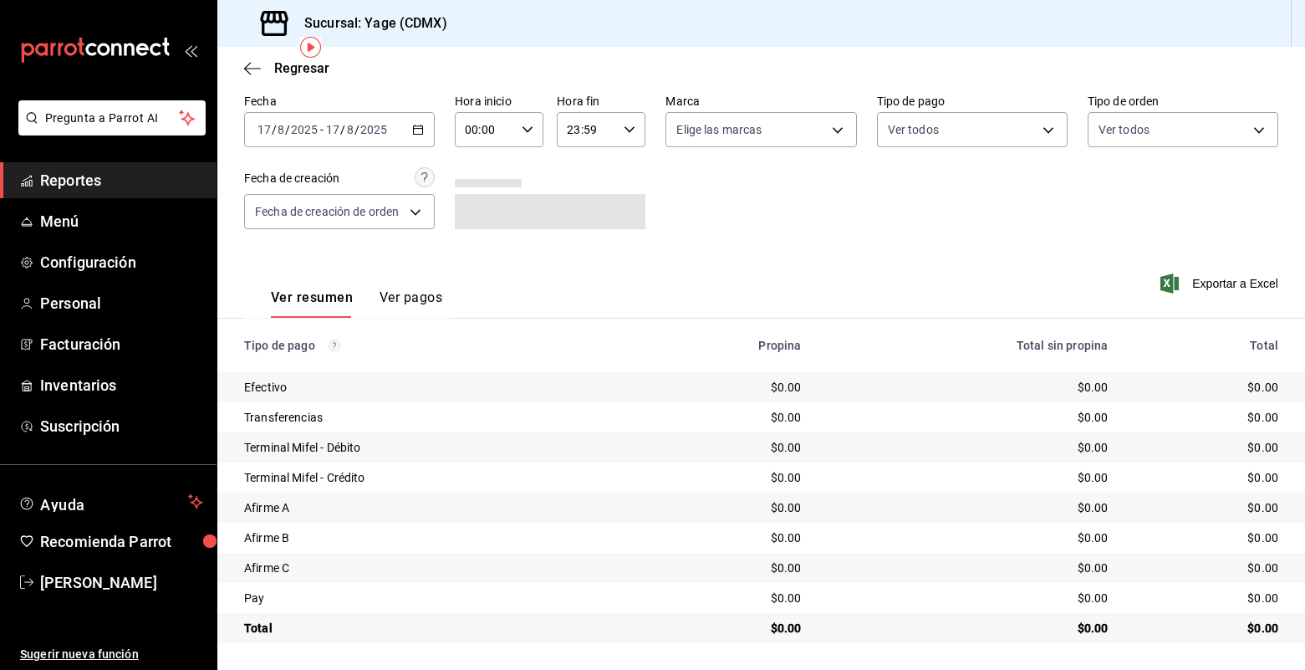
click at [415, 133] on icon "button" at bounding box center [418, 130] width 12 height 12
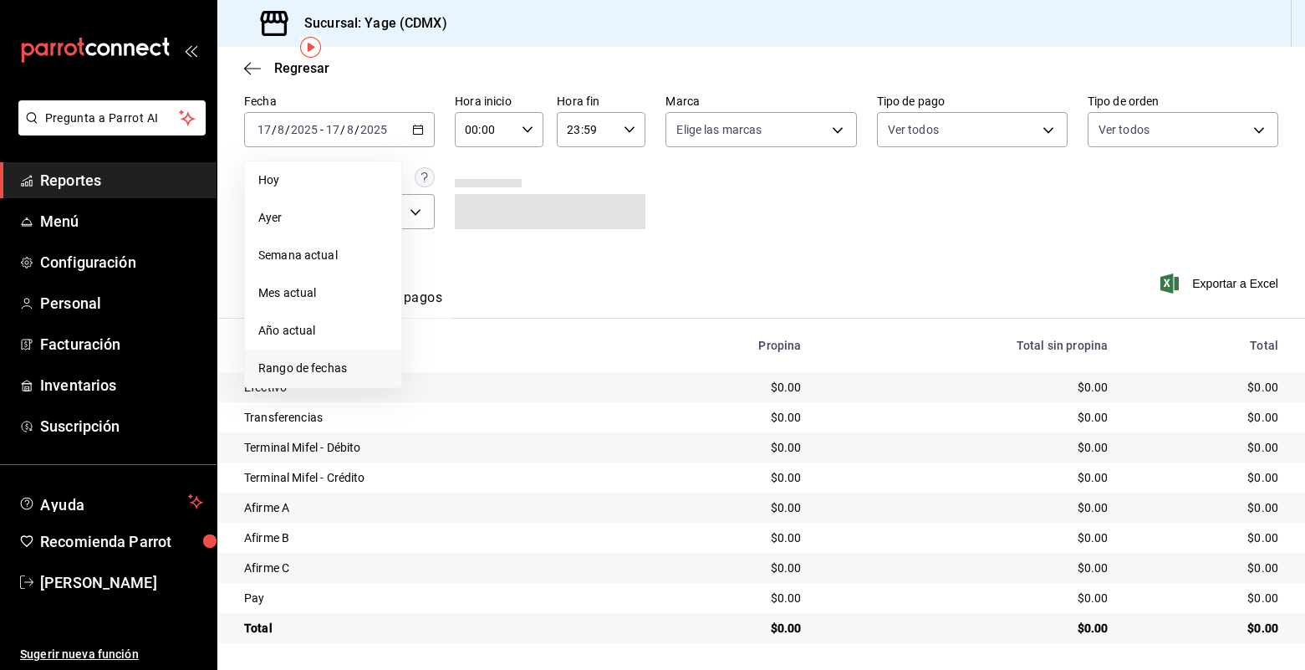
click at [325, 371] on span "Rango de fechas" at bounding box center [323, 369] width 130 height 18
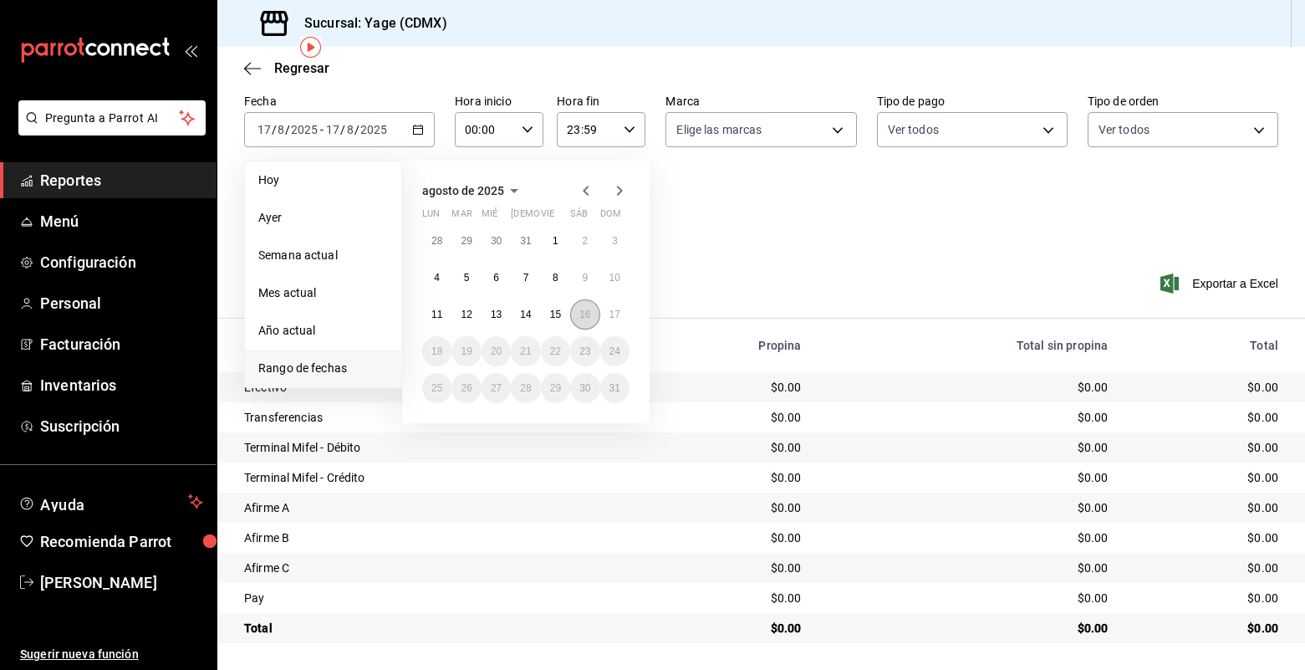
click at [591, 319] on button "16" at bounding box center [584, 314] width 29 height 30
click at [618, 317] on abbr "17" at bounding box center [615, 315] width 11 height 12
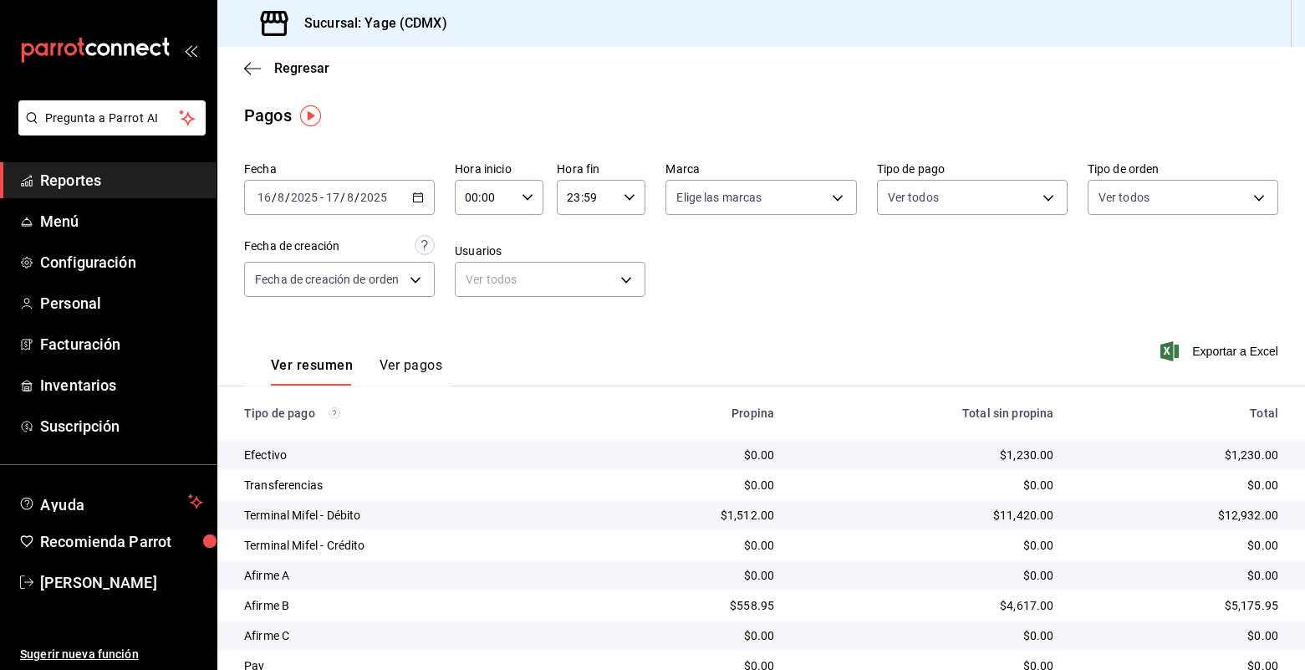
scroll to position [68, 0]
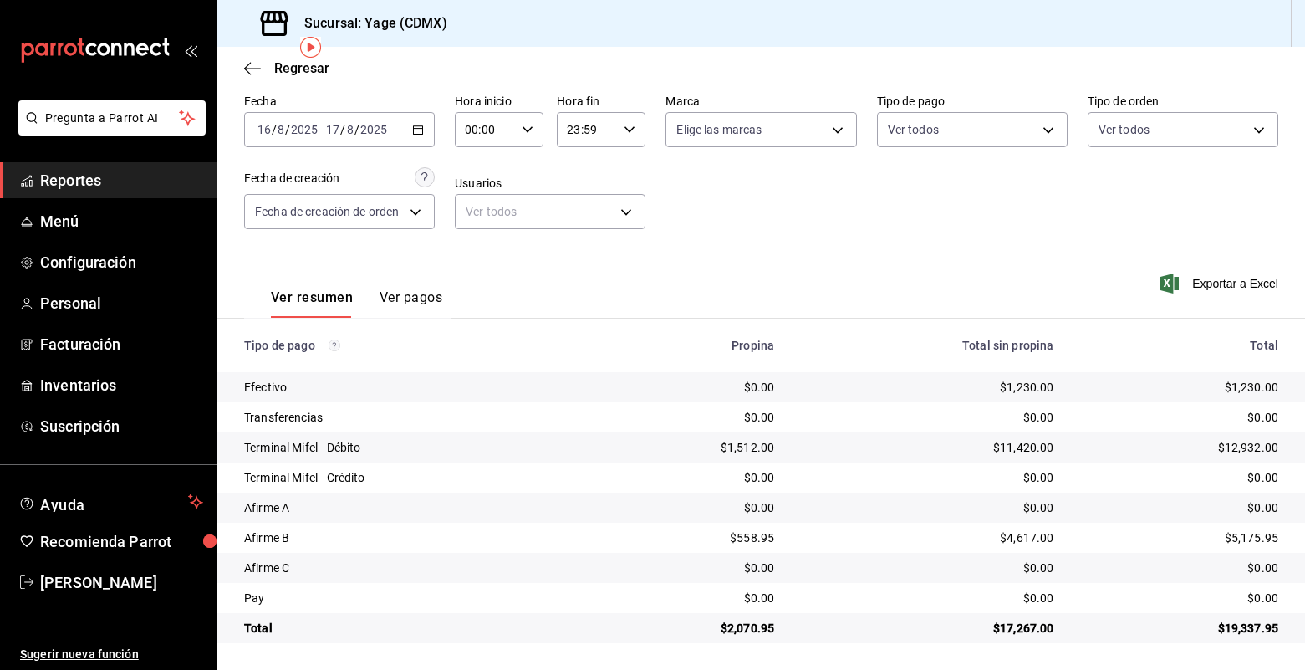
click at [631, 125] on icon "button" at bounding box center [630, 130] width 12 height 12
click at [631, 125] on div at bounding box center [652, 335] width 1305 height 670
